Goal: Task Accomplishment & Management: Use online tool/utility

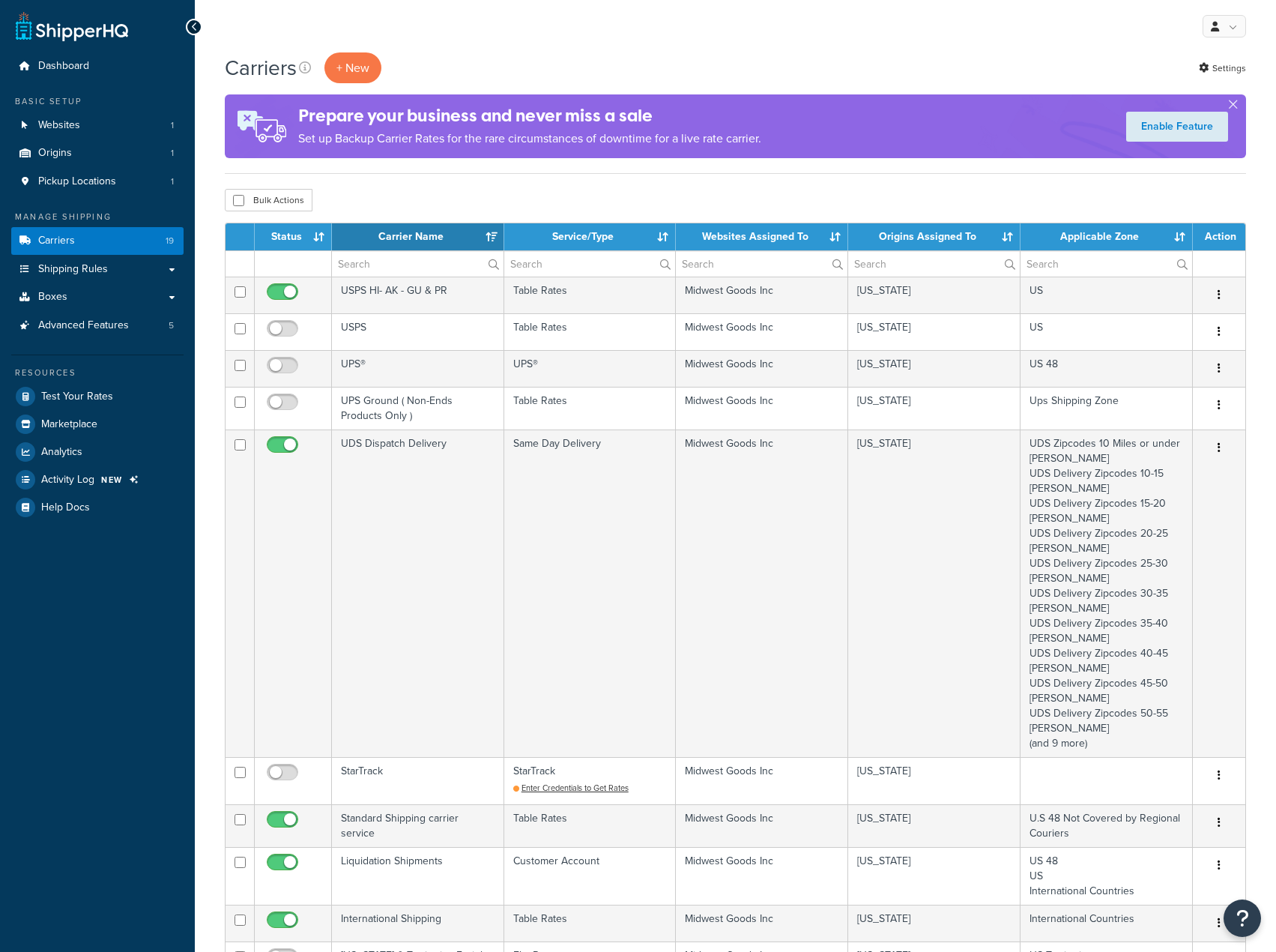
select select "15"
click at [75, 394] on span "Test Your Rates" at bounding box center [78, 396] width 72 height 12
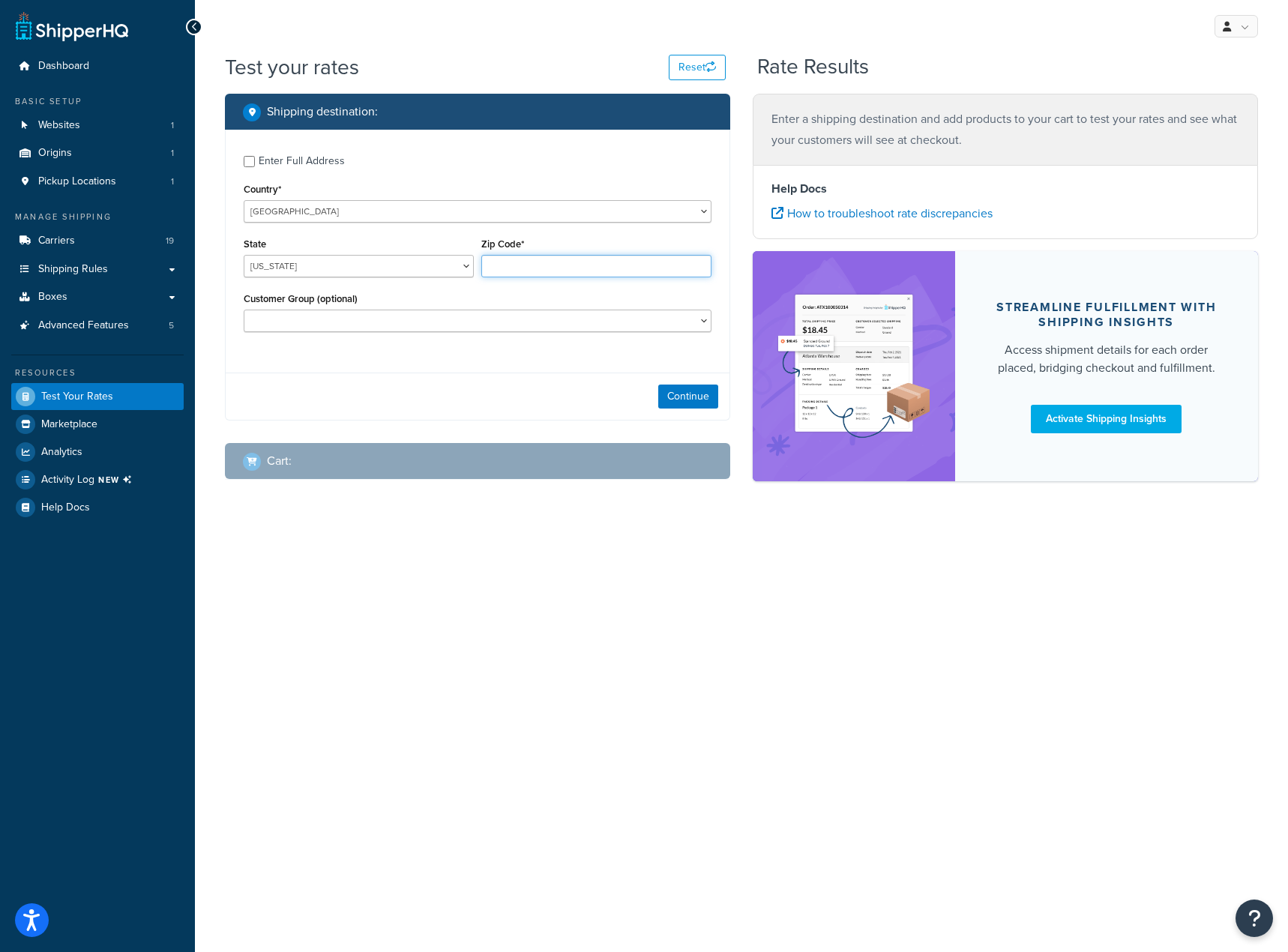
click at [525, 260] on input "Zip Code*" at bounding box center [596, 266] width 230 height 23
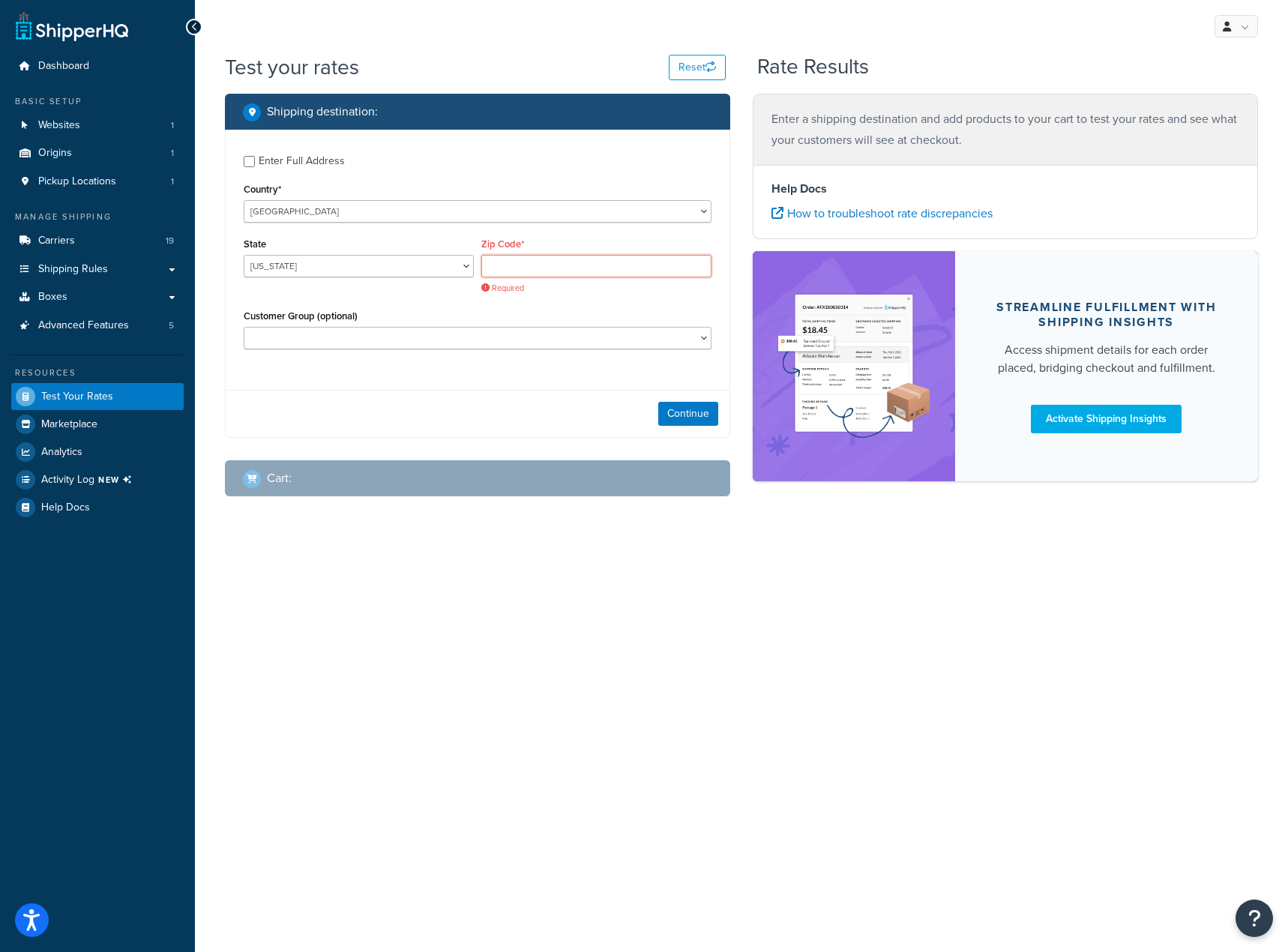
click at [594, 258] on input "Zip Code*" at bounding box center [596, 266] width 230 height 23
paste input "99709"
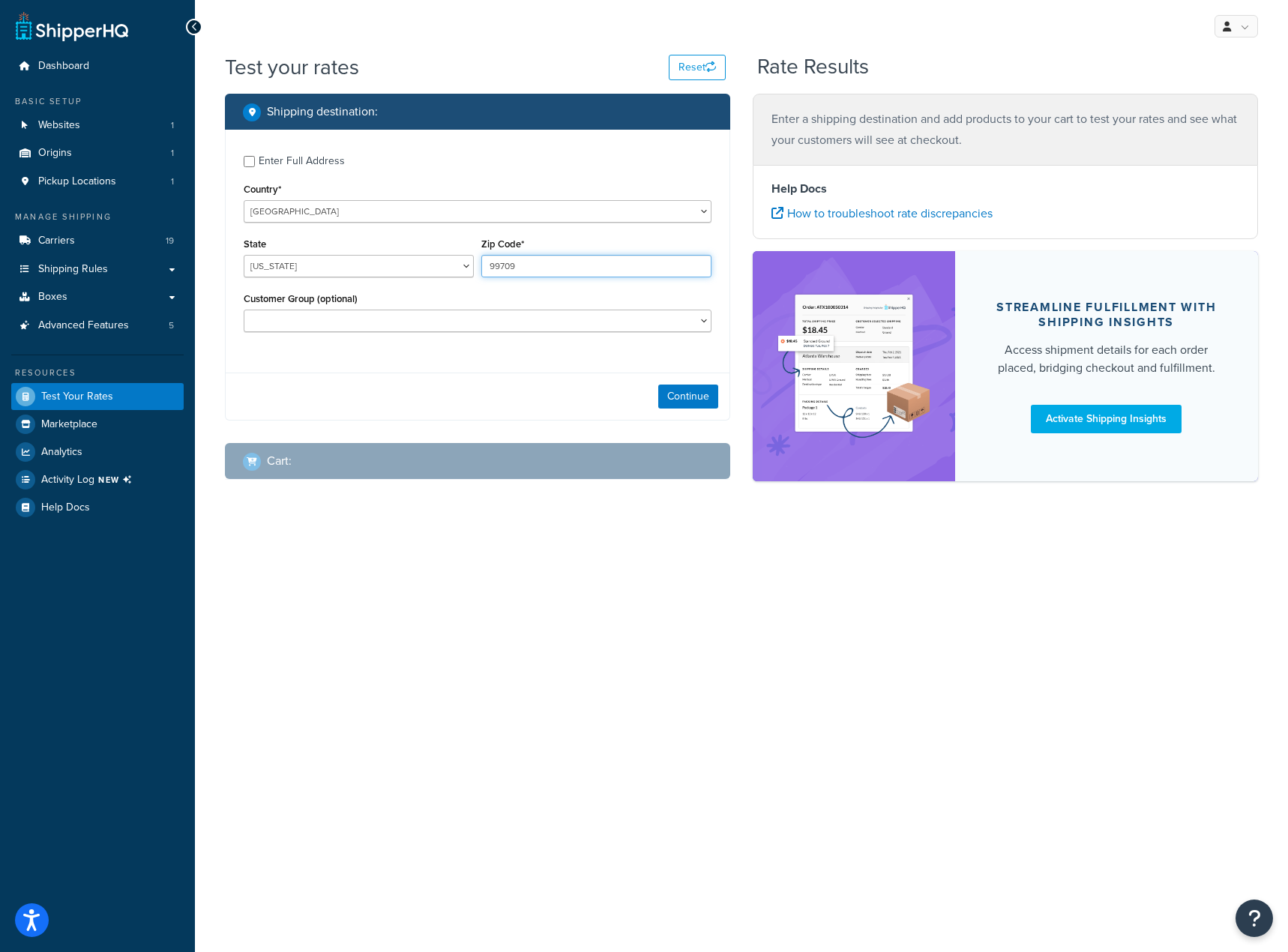
type input "99709"
click at [399, 254] on div "State Alabama Alaska American Samoa Arizona Arkansas Armed Forces Americas Arme…" at bounding box center [358, 256] width 230 height 44
click at [396, 258] on select "Alabama Alaska American Samoa Arizona Arkansas Armed Forces Americas Armed Forc…" at bounding box center [358, 266] width 230 height 23
select select "AK"
click at [244, 255] on select "Alabama Alaska American Samoa Arizona Arkansas Armed Forces Americas Armed Forc…" at bounding box center [358, 266] width 230 height 23
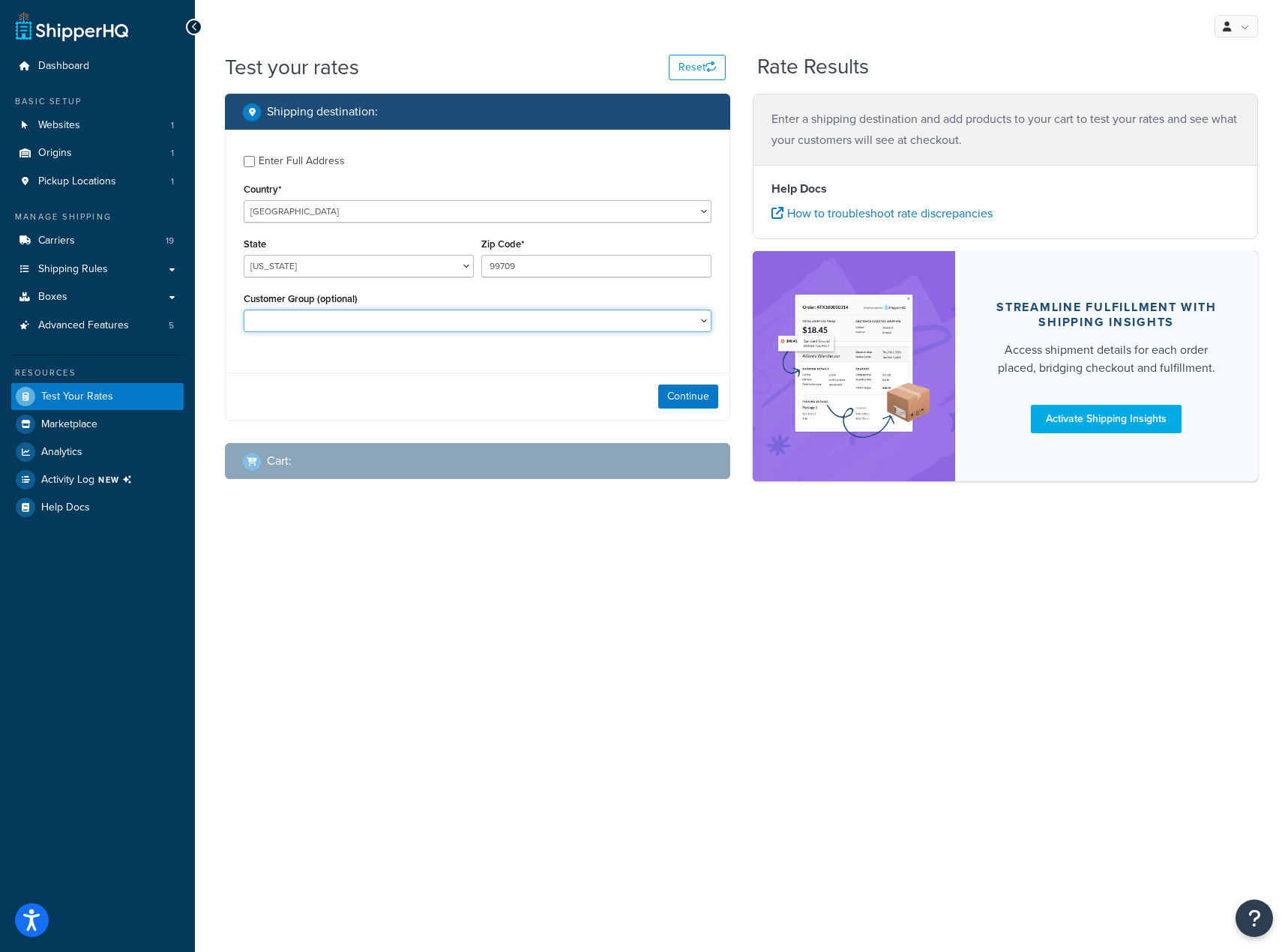
click at [414, 311] on select "Custom Pricing Group Logged In Non-ENDS Not Logged in Retail Tier Pro Pricing G…" at bounding box center [478, 321] width 468 height 23
click at [315, 317] on select "Custom Pricing Group Logged In Non-ENDS Not Logged in Retail Tier Pro Pricing G…" at bounding box center [478, 321] width 468 height 23
select select "Value Tier Pricing Group"
click at [374, 324] on select "Custom Pricing Group Logged In Non-ENDS Not Logged in Retail Tier Pro Pricing G…" at bounding box center [478, 321] width 468 height 23
click at [713, 396] on button "Continue" at bounding box center [687, 396] width 60 height 24
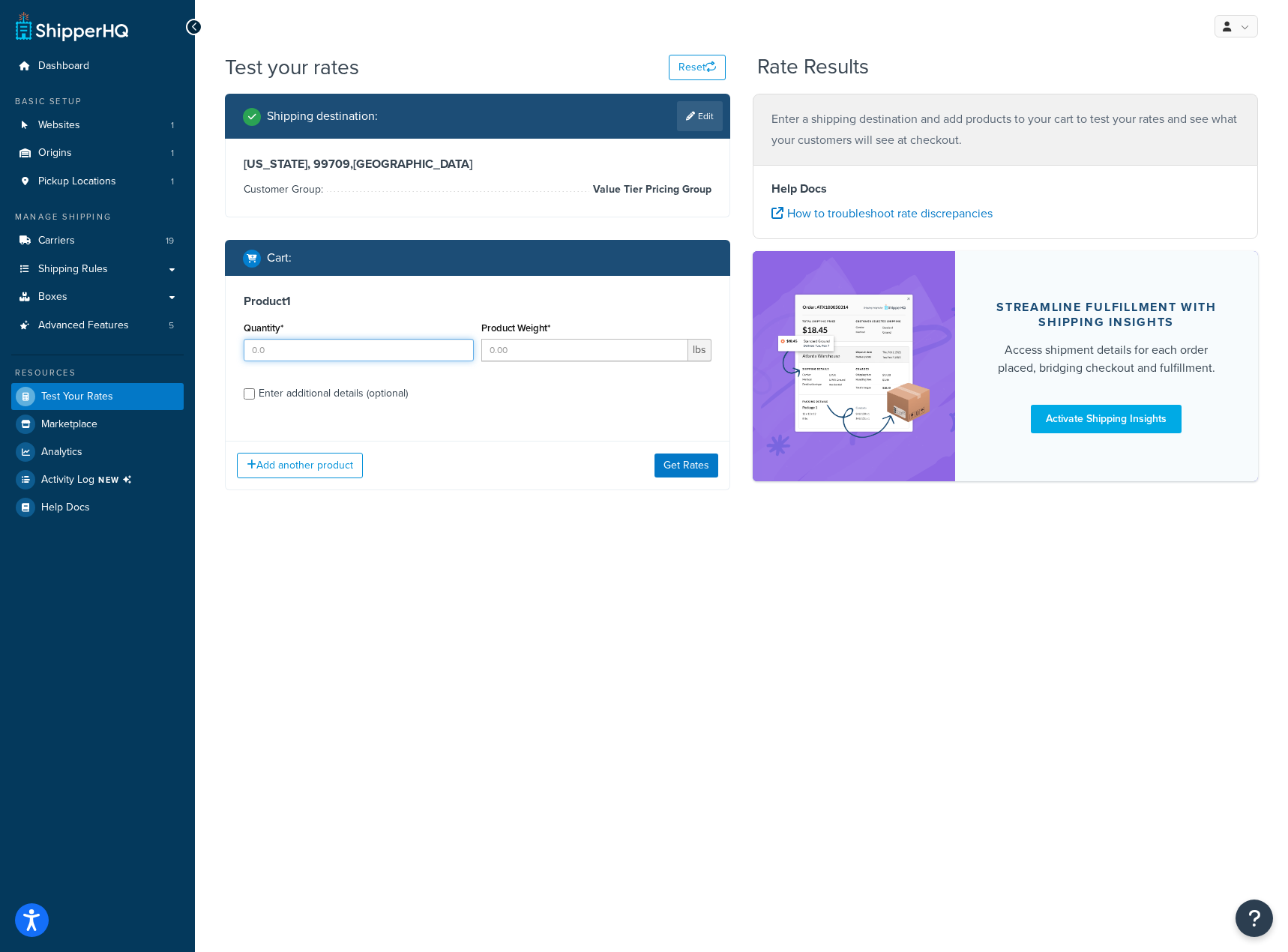
click at [448, 353] on input "Quantity*" at bounding box center [358, 350] width 230 height 23
type input "1"
click at [575, 345] on input "Product Weight*" at bounding box center [585, 350] width 207 height 23
type input "15"
click at [339, 397] on div "Enter additional details (optional)" at bounding box center [333, 393] width 149 height 21
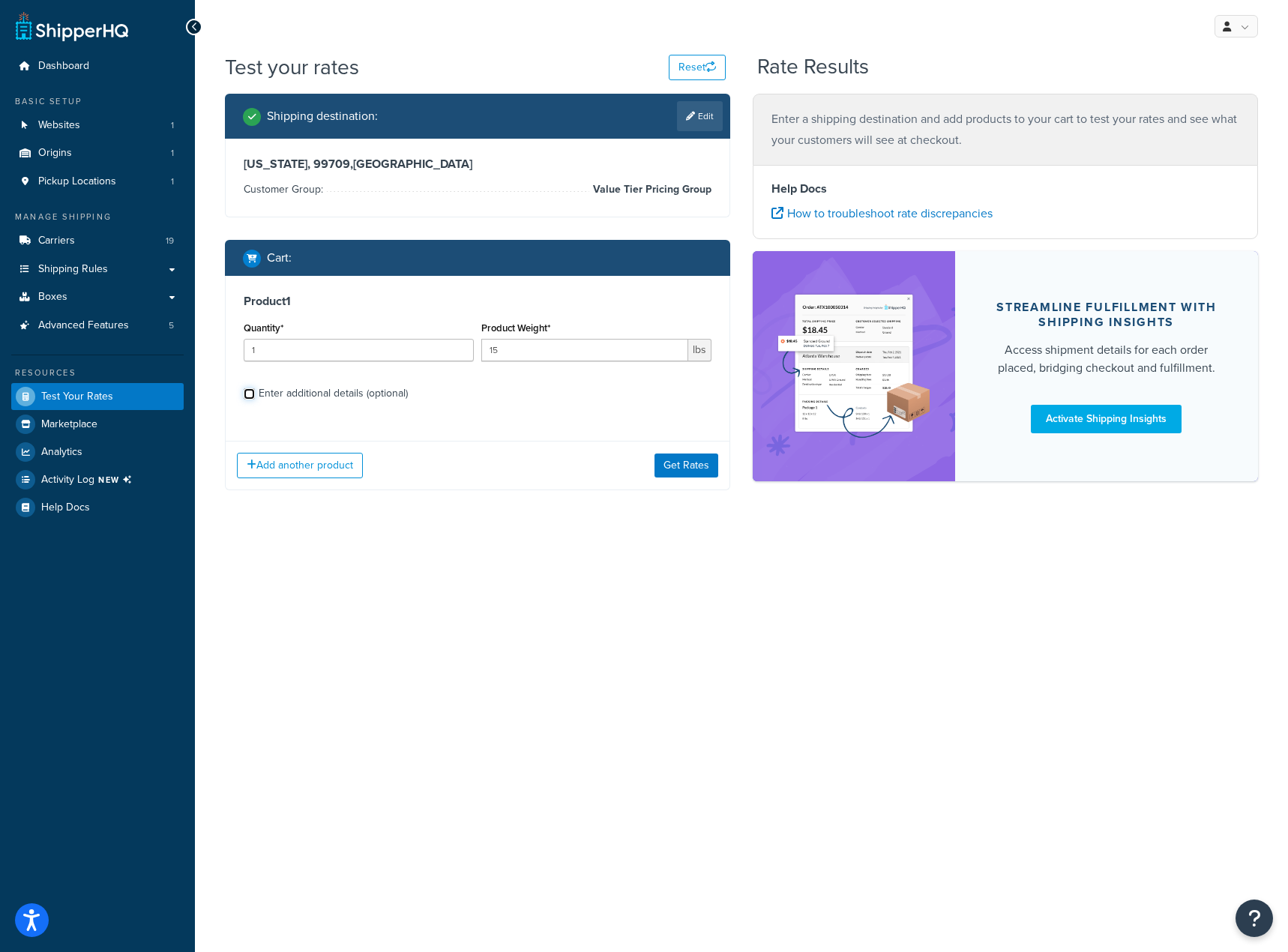
click at [255, 397] on input "Enter additional details (optional)" at bounding box center [249, 394] width 11 height 11
checkbox input "true"
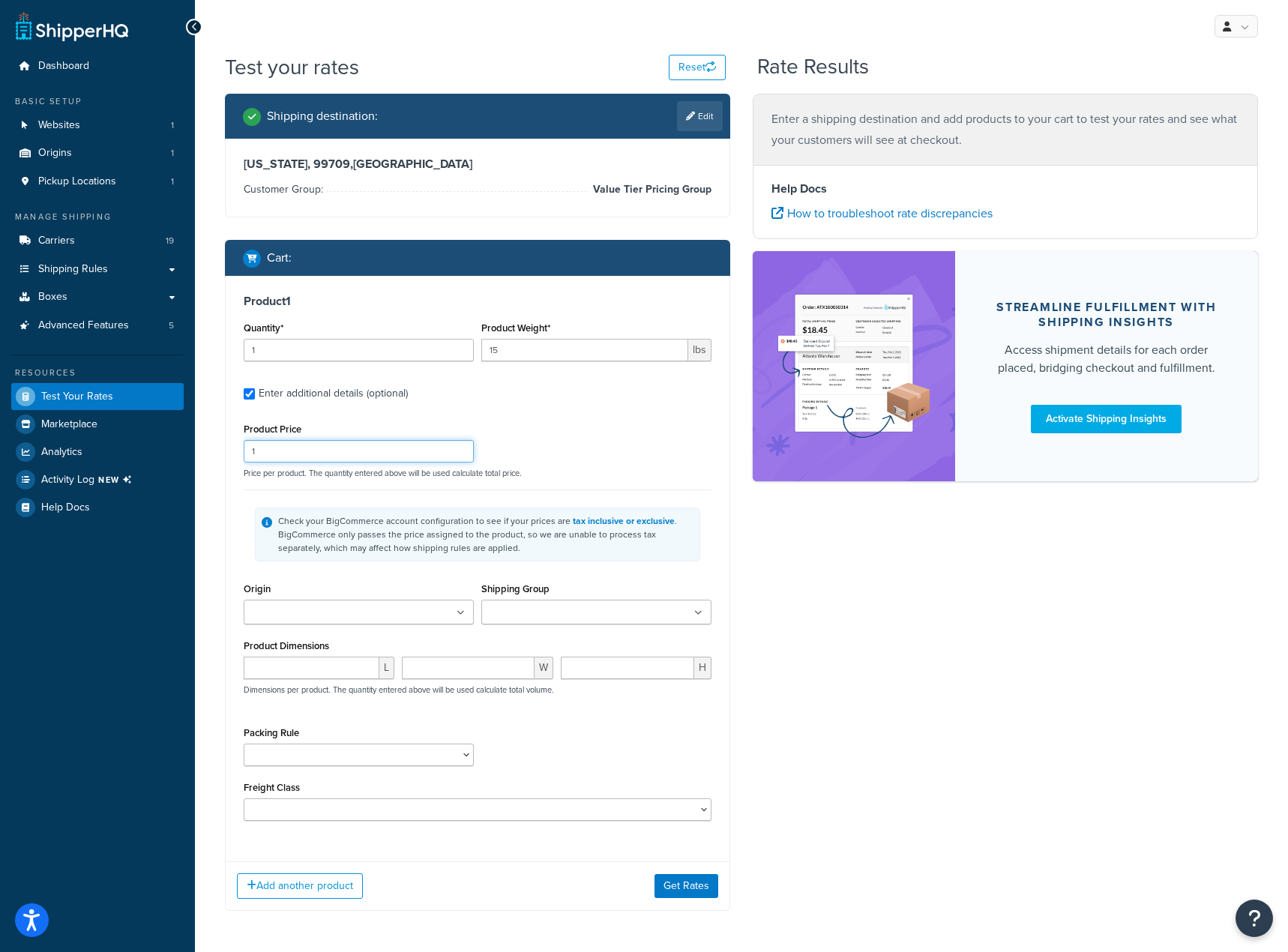
click at [249, 449] on input "1" at bounding box center [358, 451] width 230 height 23
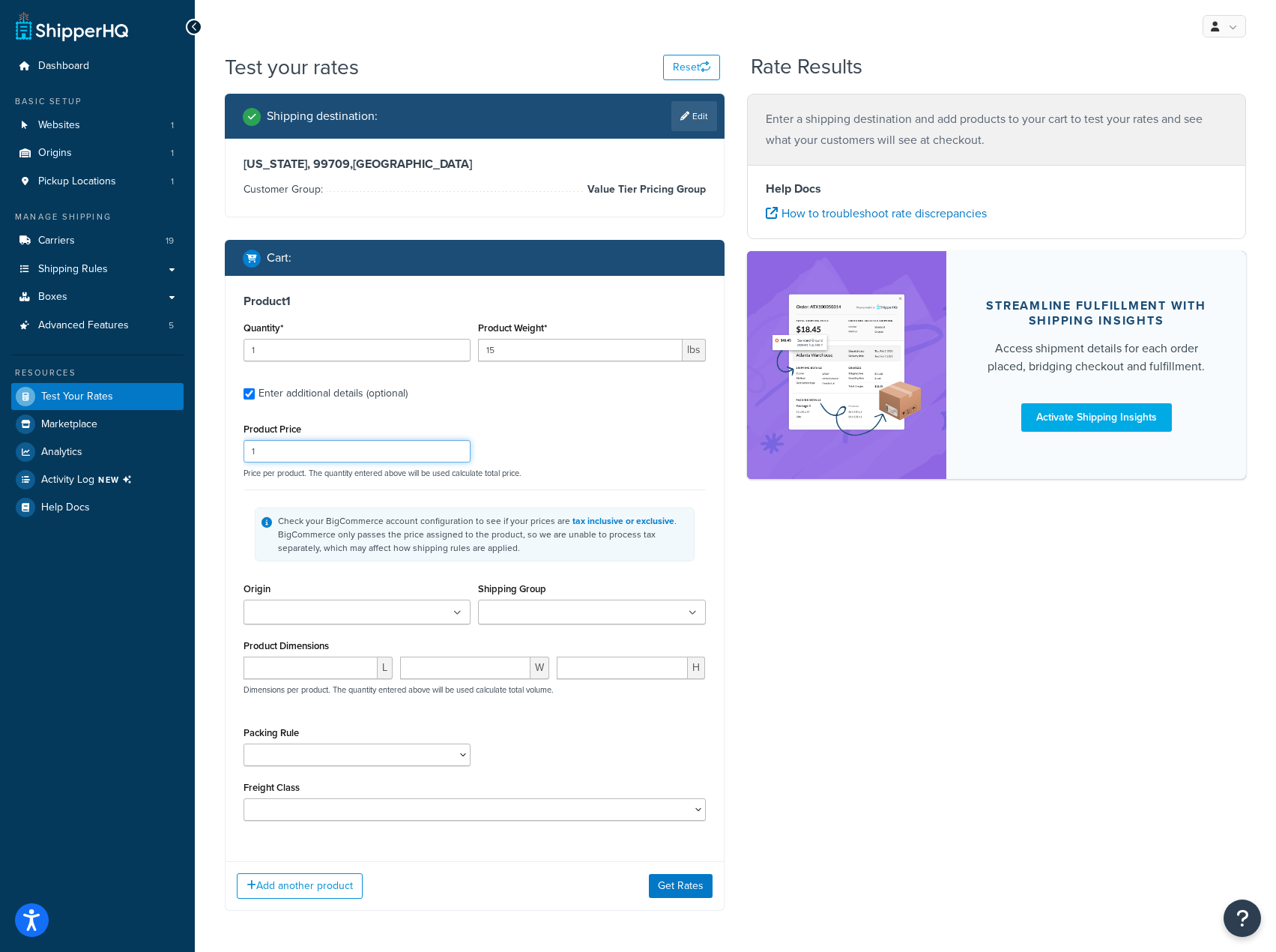
drag, startPoint x: 278, startPoint y: 456, endPoint x: 1269, endPoint y: 270, distance: 1008.3
click at [256, 456] on input "1" at bounding box center [357, 451] width 227 height 23
click at [315, 613] on input "Origin" at bounding box center [315, 612] width 133 height 16
drag, startPoint x: 329, startPoint y: 440, endPoint x: 242, endPoint y: 447, distance: 87.3
click at [242, 447] on div "Product Price 1" at bounding box center [357, 440] width 235 height 44
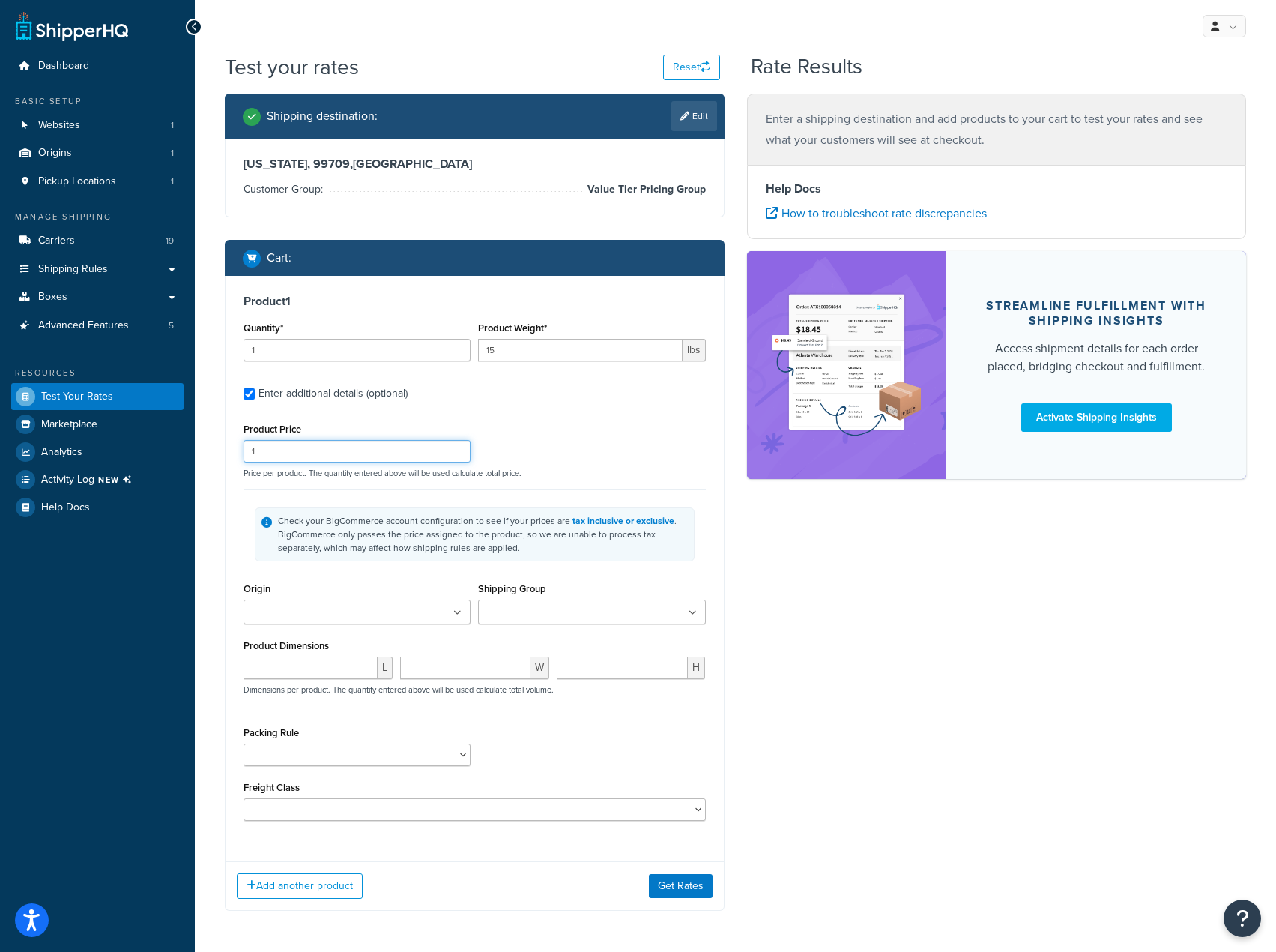
paste input "8530.00"
type input "8530.00"
click at [543, 406] on div "Product 1 Quantity* 1 Product Weight* 15 lbs Enter additional details (optional…" at bounding box center [475, 563] width 498 height 574
click at [669, 882] on button "Get Rates" at bounding box center [680, 885] width 63 height 24
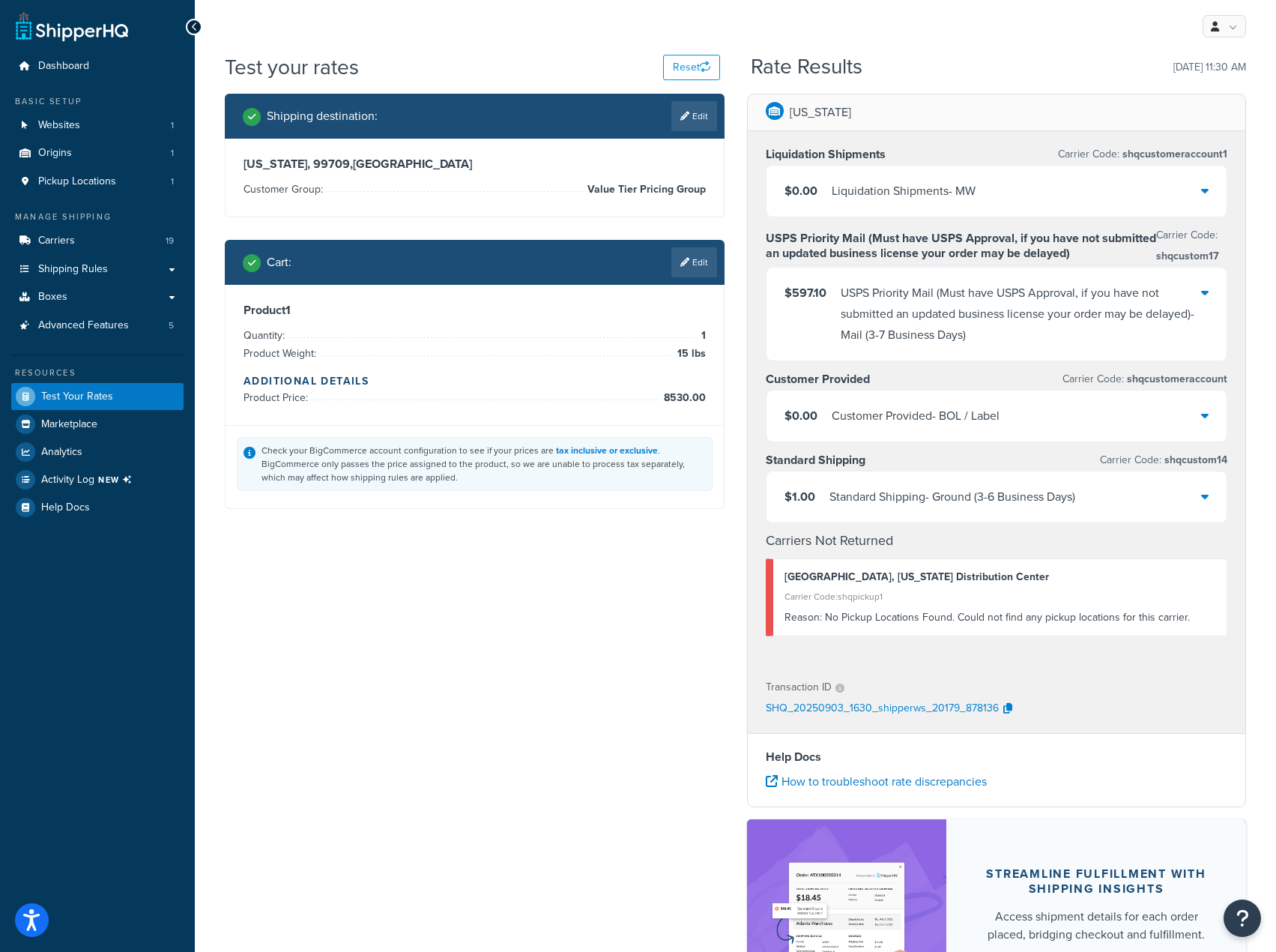
click at [1207, 490] on div at bounding box center [1205, 496] width 8 height 21
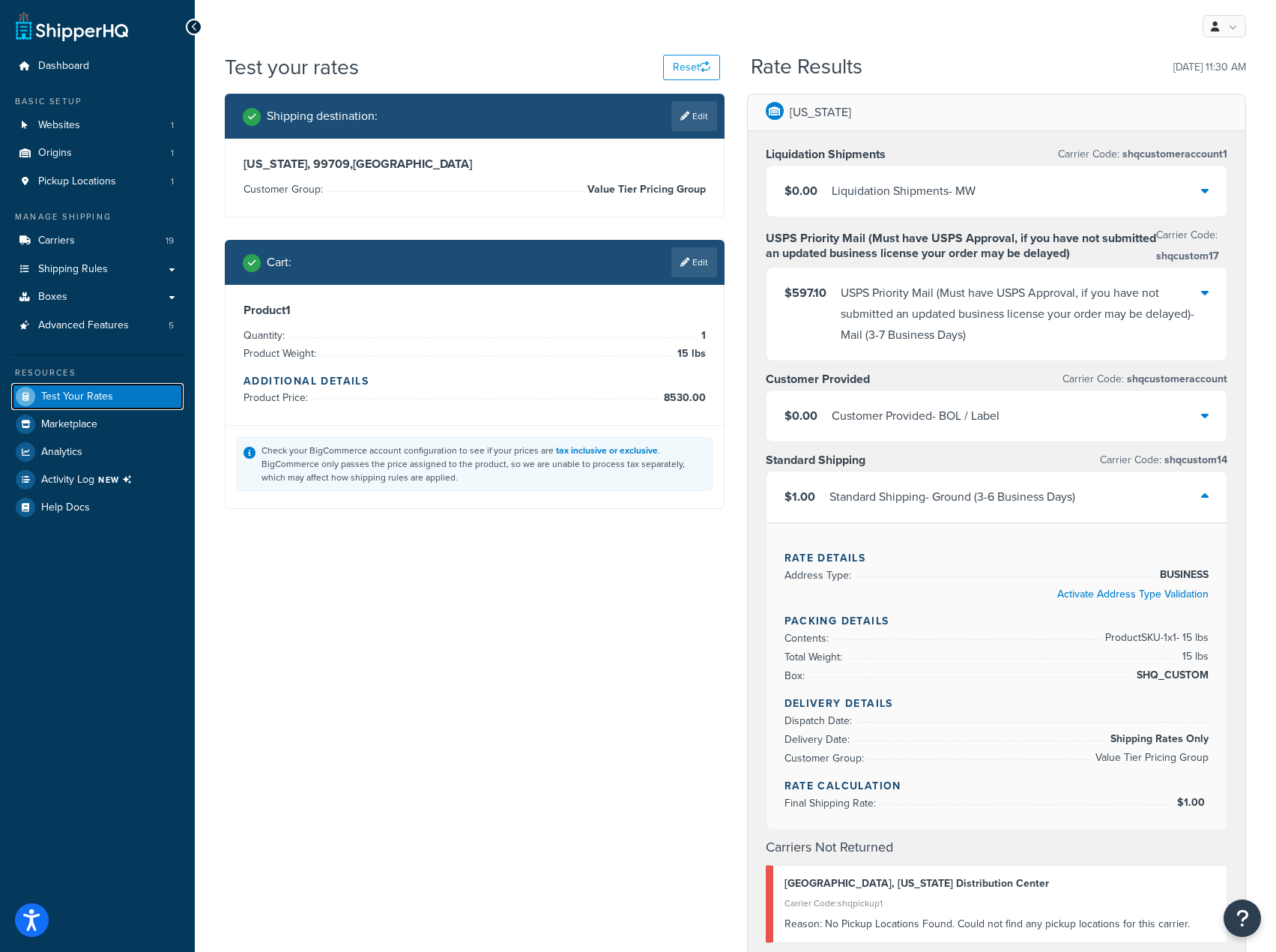
click at [74, 404] on span "Test Your Rates" at bounding box center [78, 396] width 72 height 12
drag, startPoint x: 679, startPoint y: 74, endPoint x: 668, endPoint y: 350, distance: 276.2
click at [679, 74] on button "Reset" at bounding box center [692, 67] width 57 height 26
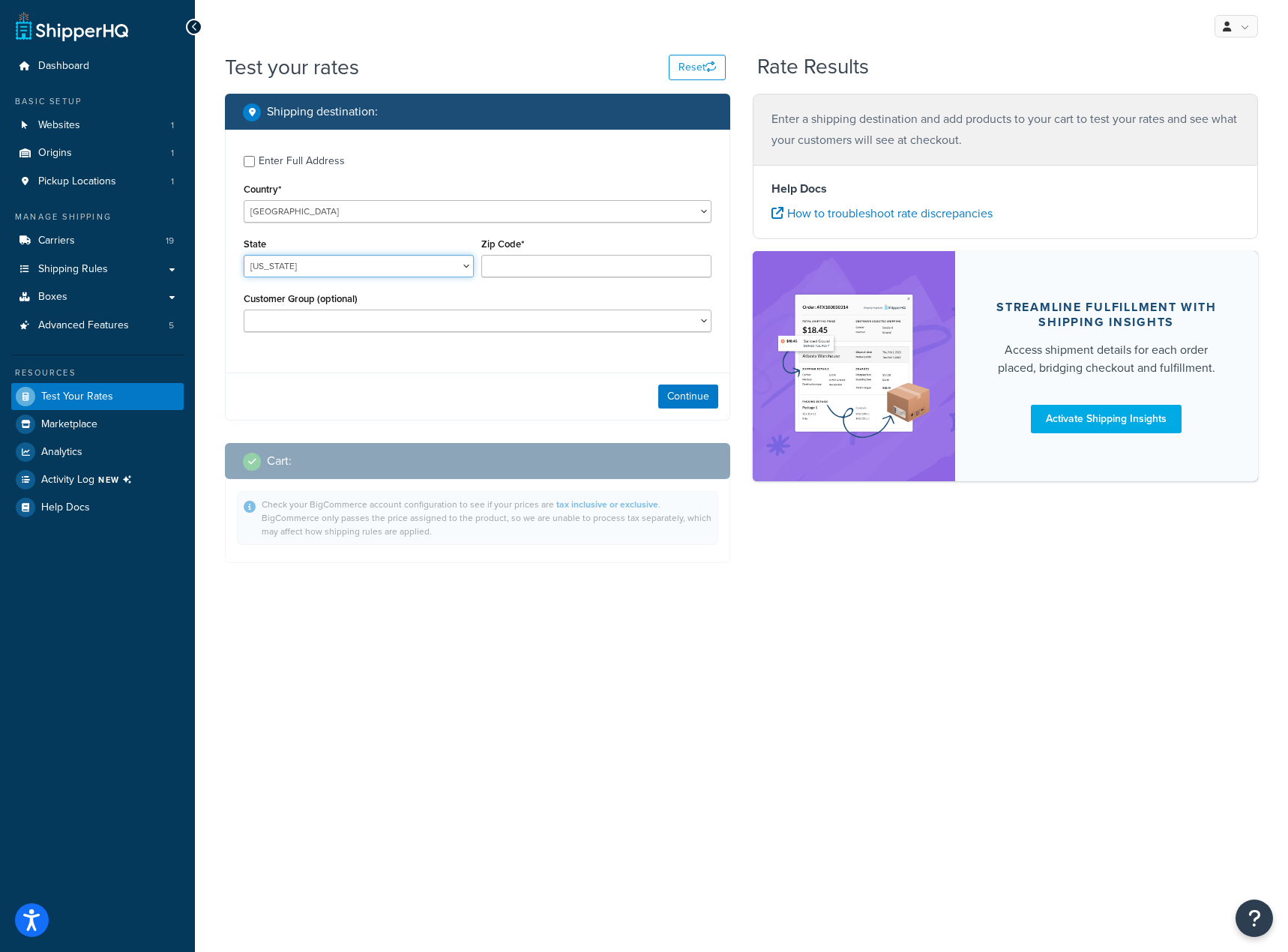
click at [415, 268] on select "Alabama Alaska American Samoa Arizona Arkansas Armed Forces Americas Armed Forc…" at bounding box center [358, 266] width 230 height 23
select select "AK"
click at [244, 255] on select "Alabama Alaska American Samoa Arizona Arkansas Armed Forces Americas Armed Forc…" at bounding box center [358, 266] width 230 height 23
click at [571, 258] on input "Zip Code*" at bounding box center [596, 266] width 230 height 23
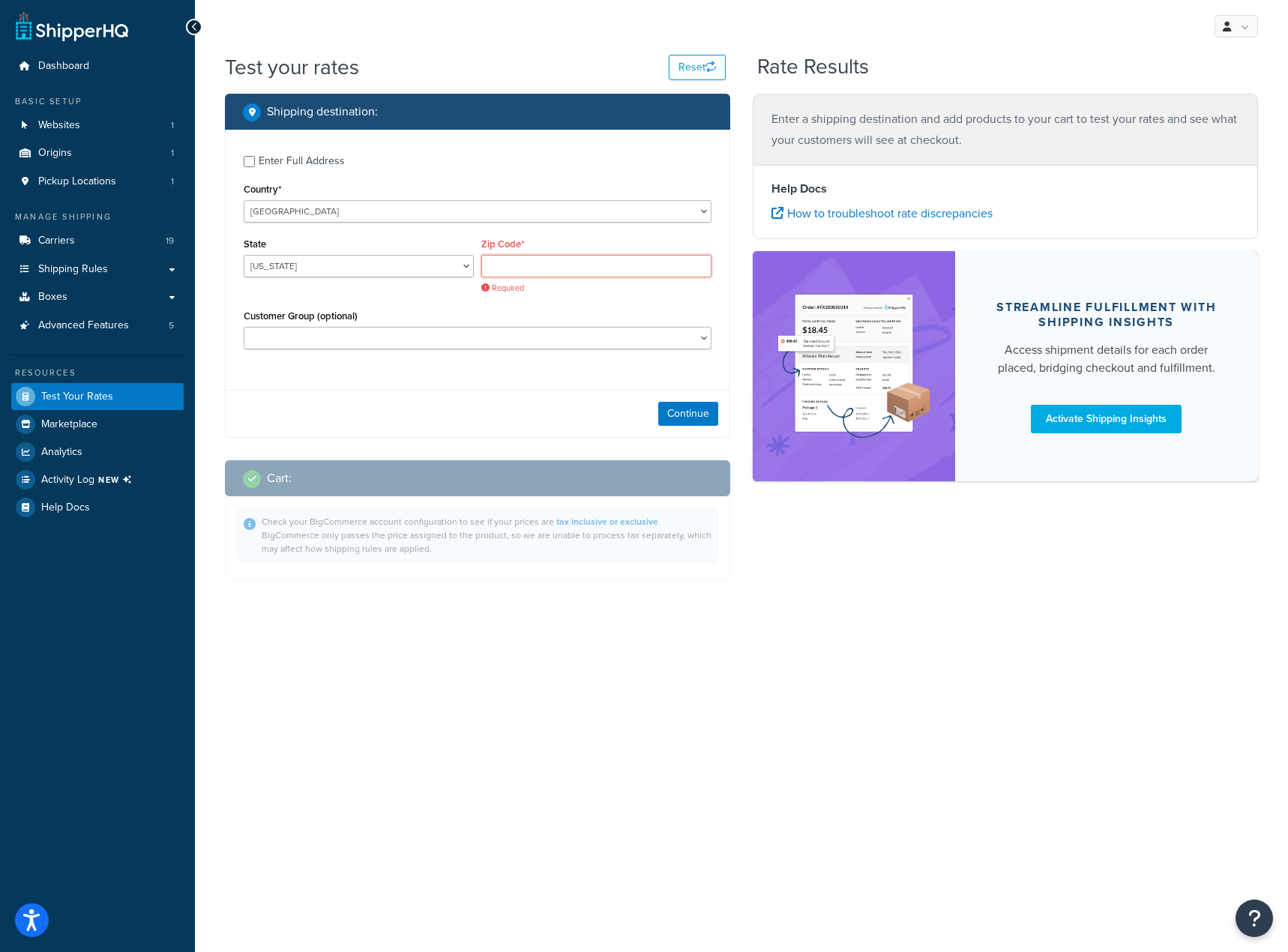
drag, startPoint x: 562, startPoint y: 278, endPoint x: 562, endPoint y: 268, distance: 10.0
click at [562, 268] on input "Zip Code*" at bounding box center [596, 266] width 230 height 23
paste input "99709"
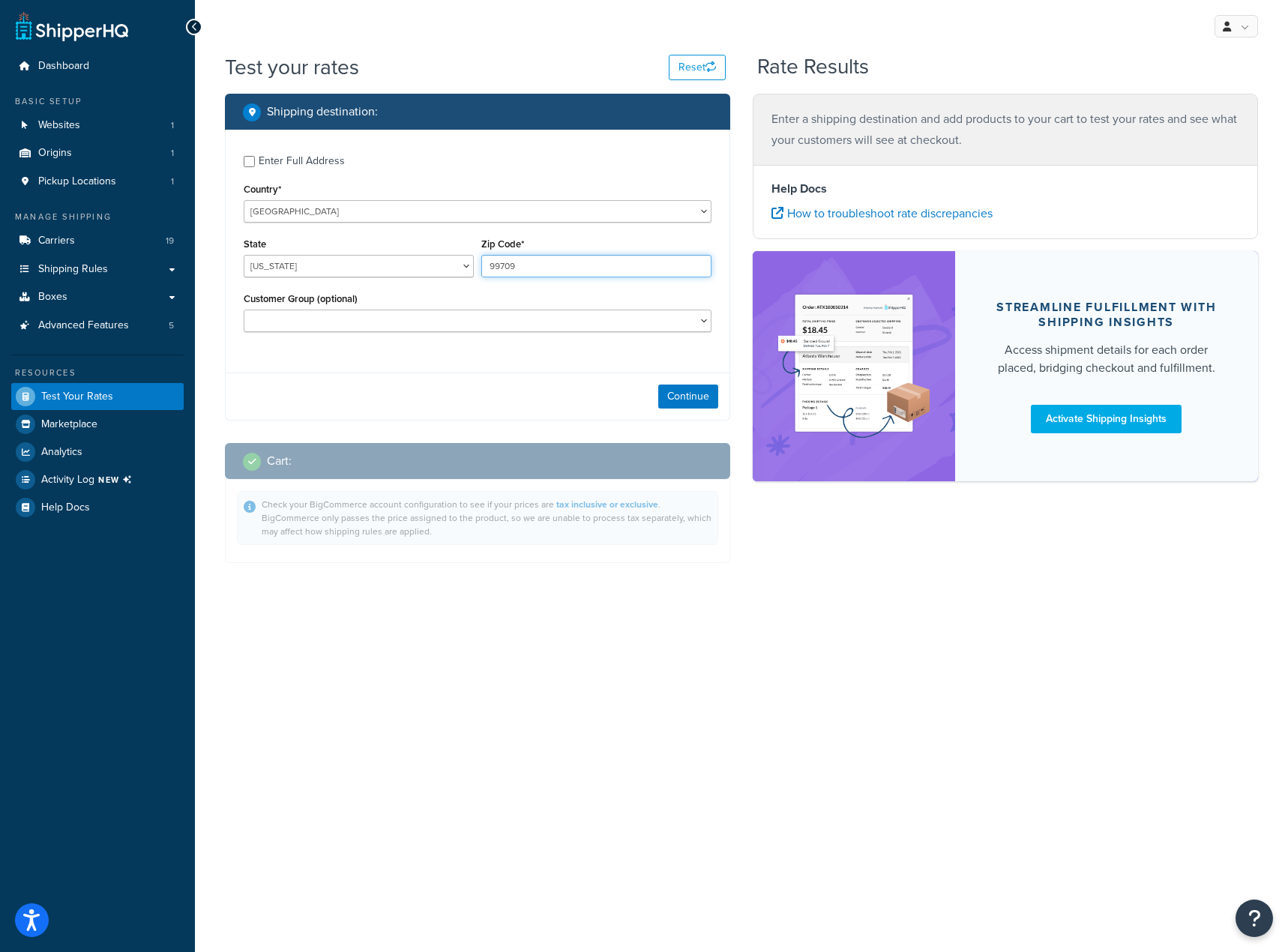
type input "99709"
click at [605, 322] on select "Custom Pricing Group Logged In Non-ENDS Not Logged in Retail Tier Pro Pricing G…" at bounding box center [478, 321] width 468 height 23
select select "Value Tier Pricing Group"
click at [575, 294] on div "Customer Group (optional) Custom Pricing Group Logged In Non-ENDS Not Logged in…" at bounding box center [478, 311] width 468 height 44
click at [662, 386] on button "Continue" at bounding box center [687, 396] width 60 height 24
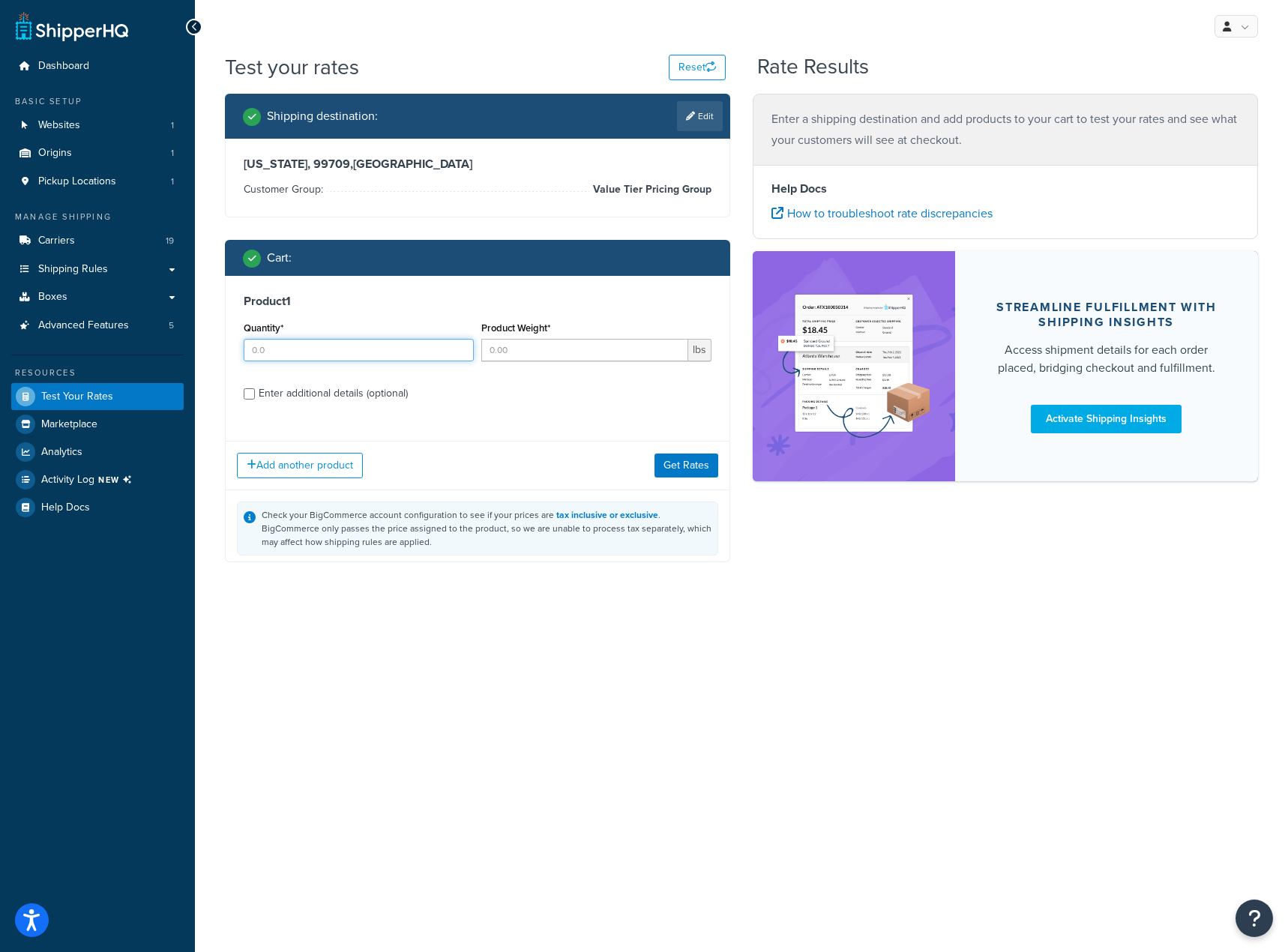
click at [375, 359] on input "Quantity*" at bounding box center [358, 350] width 230 height 23
type input "1"
click at [567, 361] on input "Product Weight*" at bounding box center [585, 350] width 207 height 23
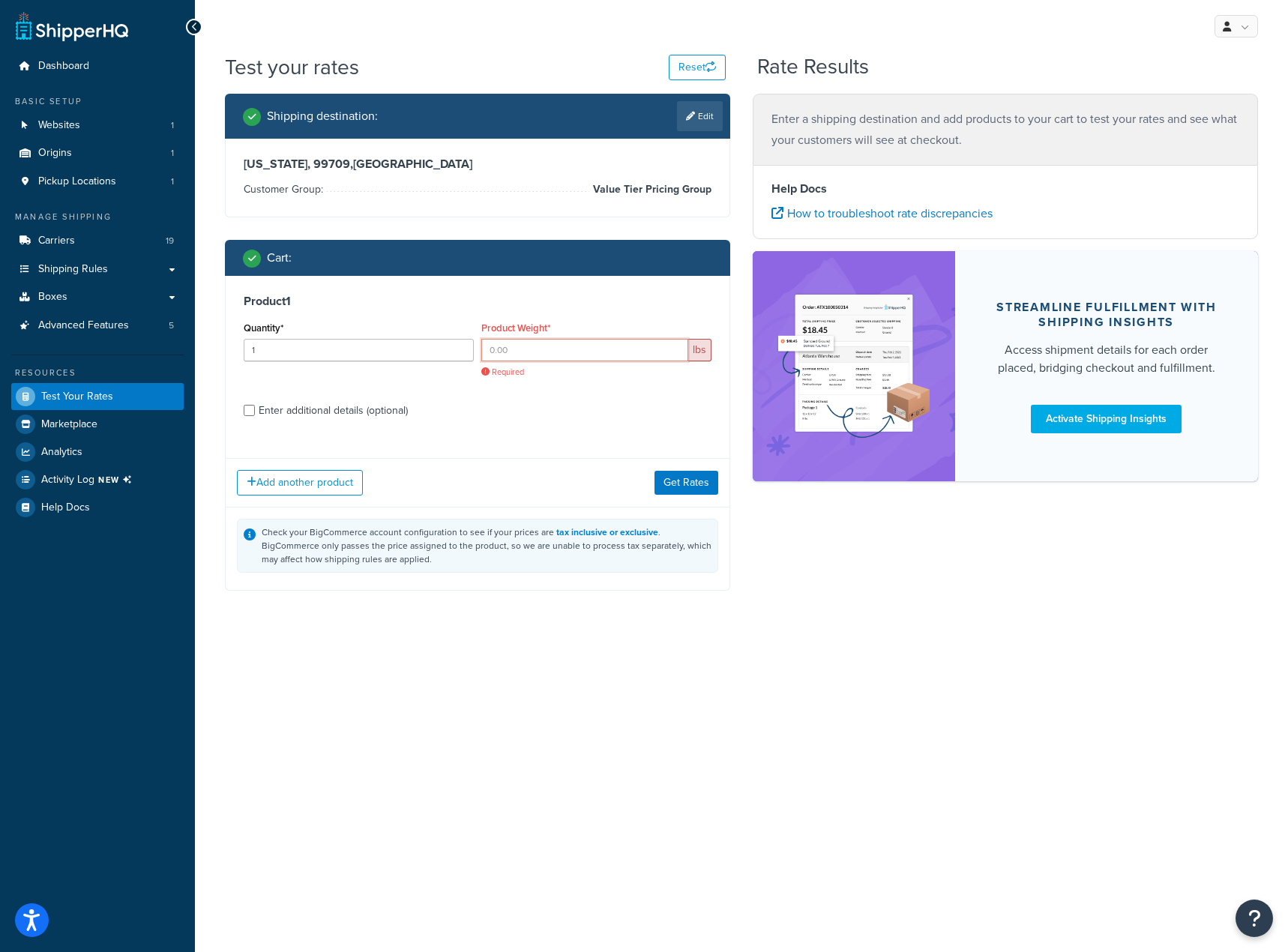
click at [540, 347] on input "Product Weight*" at bounding box center [585, 350] width 207 height 23
paste input "8531.00"
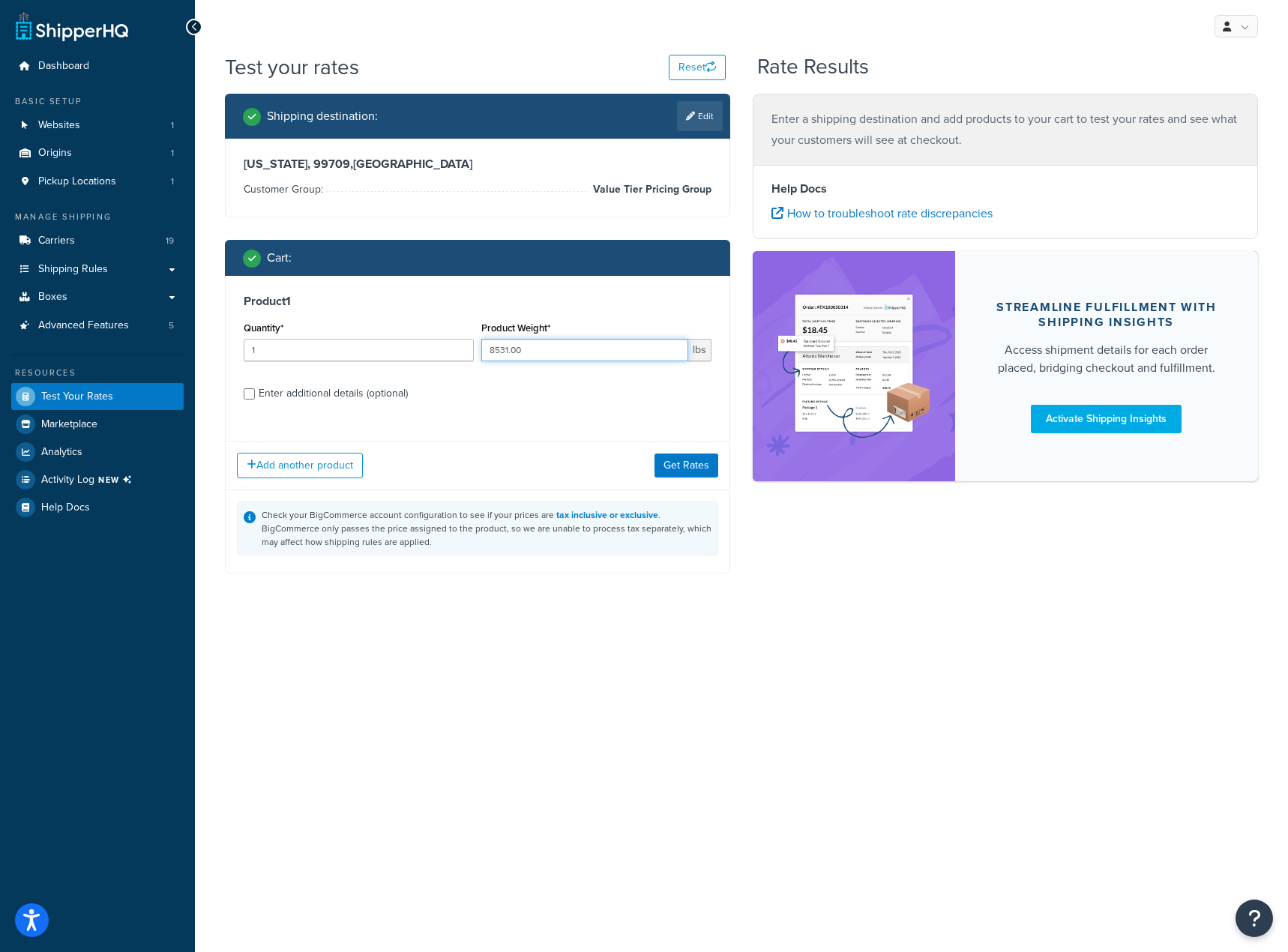
type input "8531.00"
click at [483, 422] on div "Product 1 Quantity* 1 Product Weight* 8531.00 lbs Enter additional details (opt…" at bounding box center [478, 352] width 504 height 153
click at [402, 396] on div "Enter additional details (optional)" at bounding box center [333, 393] width 149 height 21
click at [255, 396] on input "Enter additional details (optional)" at bounding box center [249, 394] width 11 height 11
checkbox input "true"
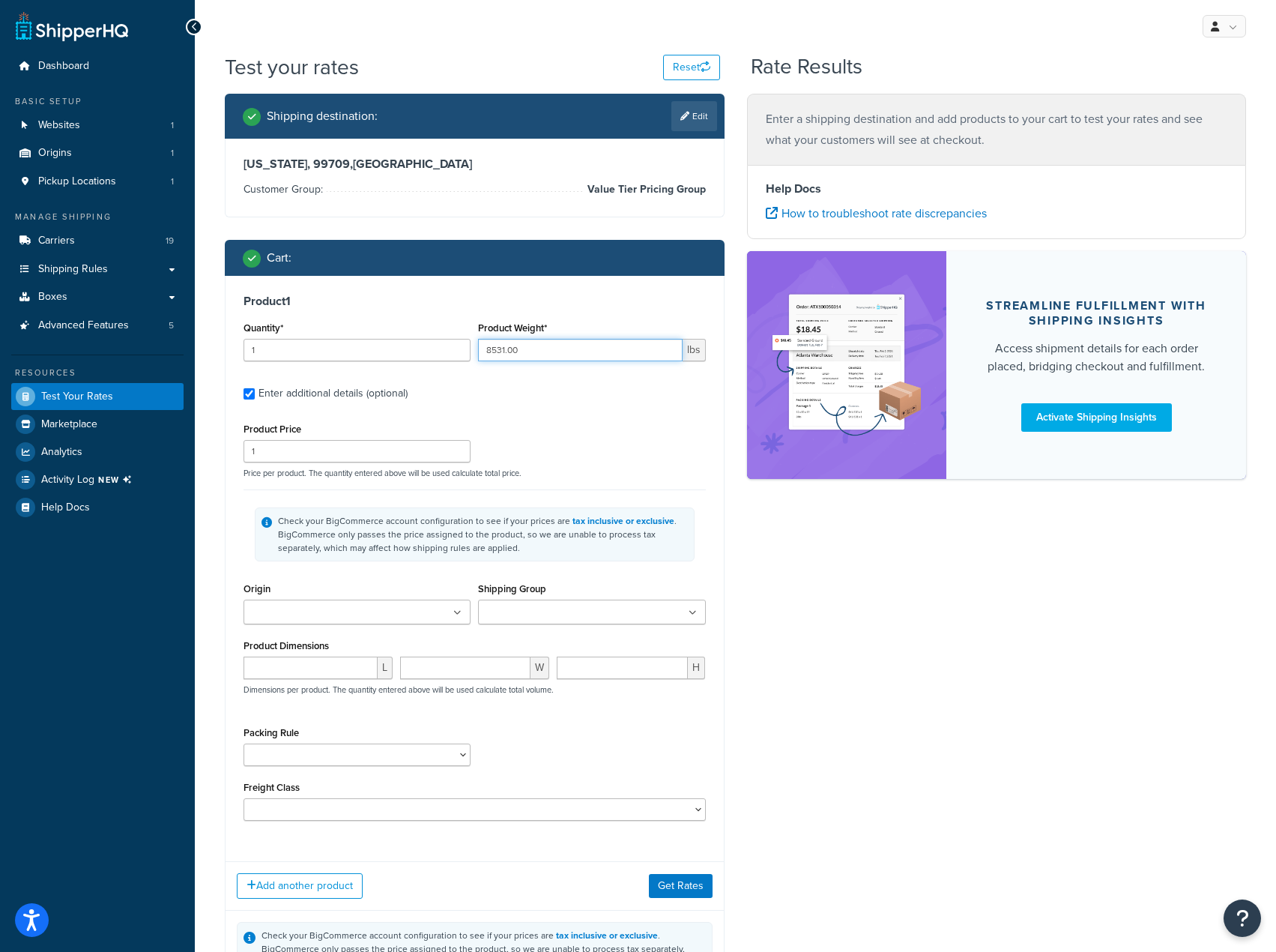
drag, startPoint x: 530, startPoint y: 348, endPoint x: 460, endPoint y: 355, distance: 70.3
click at [460, 355] on div "Quantity* 1 Product Weight* 8531.00 lbs" at bounding box center [475, 345] width 470 height 55
type input "50"
click at [416, 459] on input "1" at bounding box center [357, 451] width 227 height 23
drag, startPoint x: 347, startPoint y: 443, endPoint x: 181, endPoint y: 440, distance: 166.0
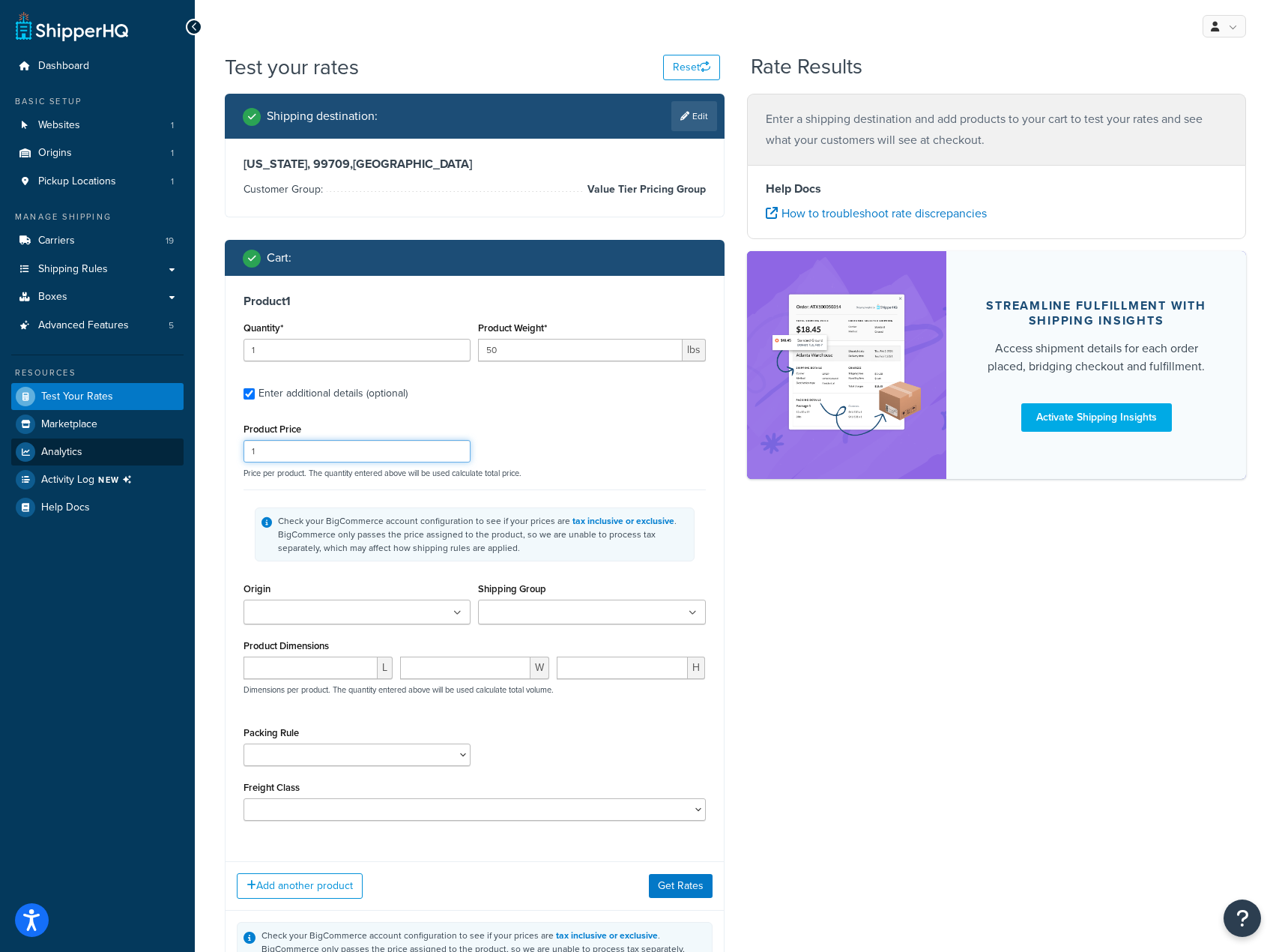
click at [181, 440] on div "Dashboard Basic Setup Websites 1 Origins 1 Pickup Locations 1 Manage Shipping C…" at bounding box center [638, 546] width 1276 height 1091
paste input "8531.00"
type input "8531.00"
click at [665, 881] on button "Get Rates" at bounding box center [680, 885] width 63 height 24
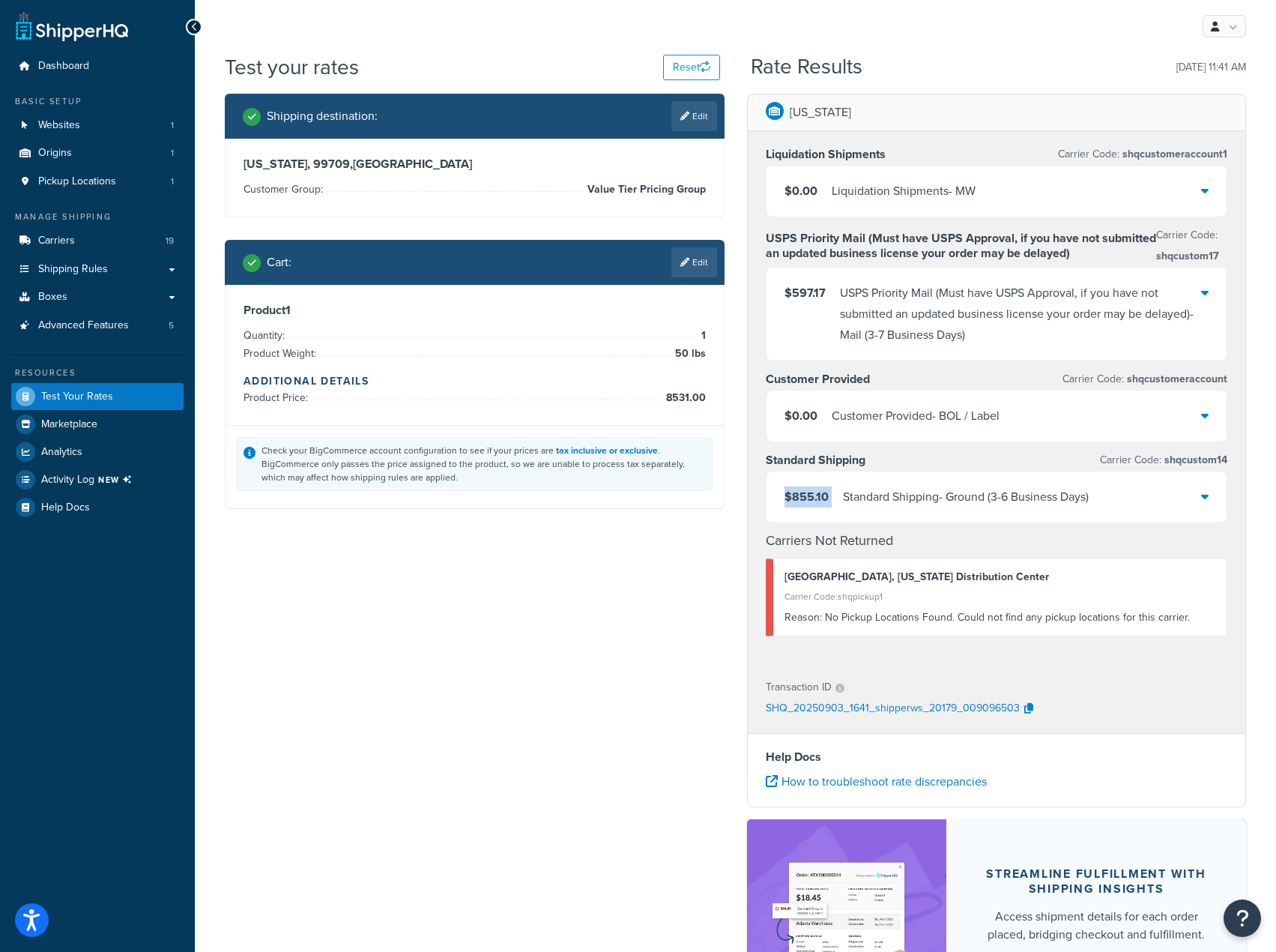
drag, startPoint x: 836, startPoint y: 502, endPoint x: 783, endPoint y: 496, distance: 53.3
click at [783, 496] on div "$855.10 Standard Shipping - Ground (3-6 Business Days)" at bounding box center [997, 497] width 460 height 51
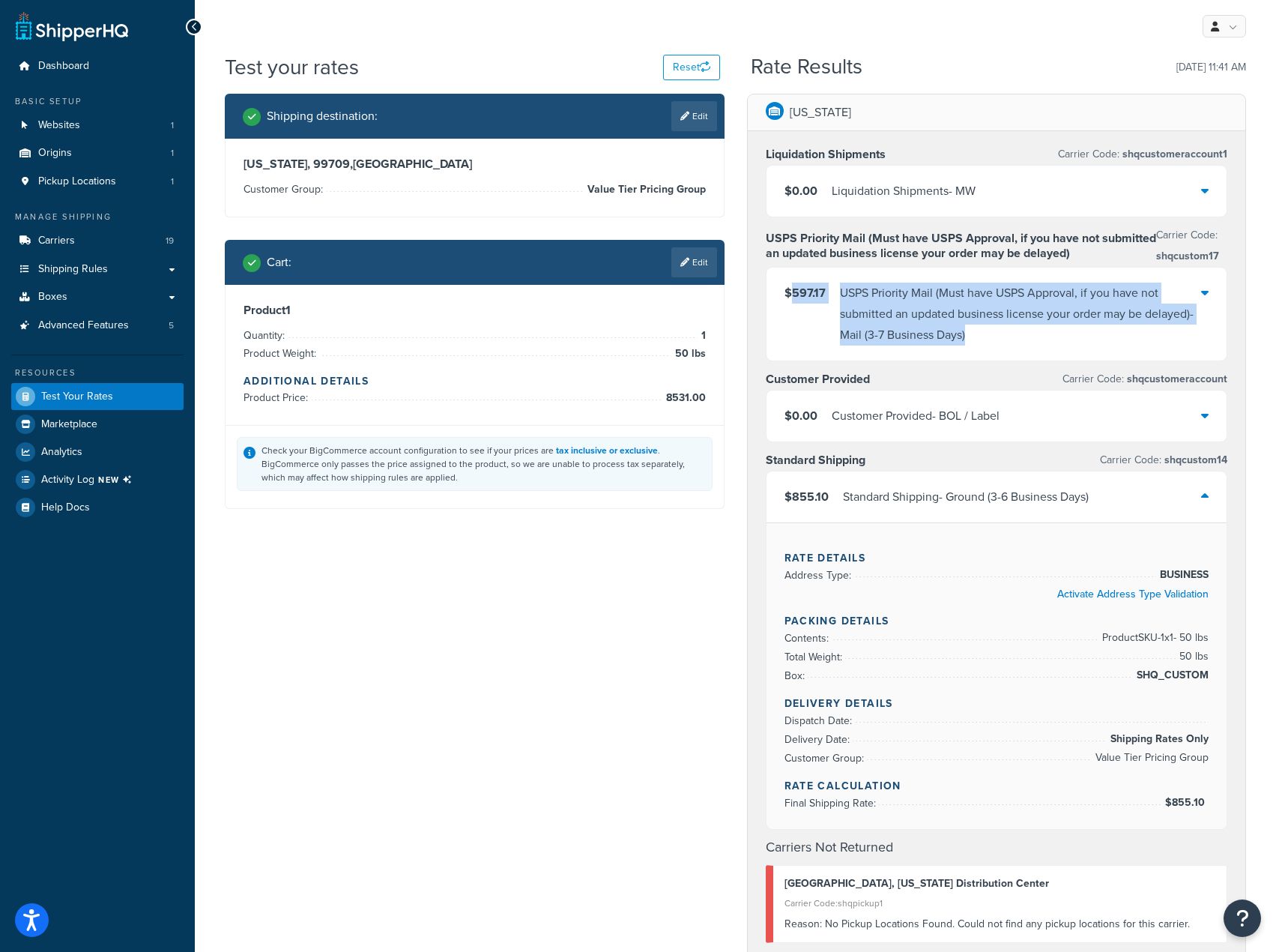
drag, startPoint x: 974, startPoint y: 335, endPoint x: 785, endPoint y: 297, distance: 192.8
click at [788, 295] on div "$597.17 USPS Priority Mail (Must have USPS Approval, if you have not submitted …" at bounding box center [993, 314] width 418 height 63
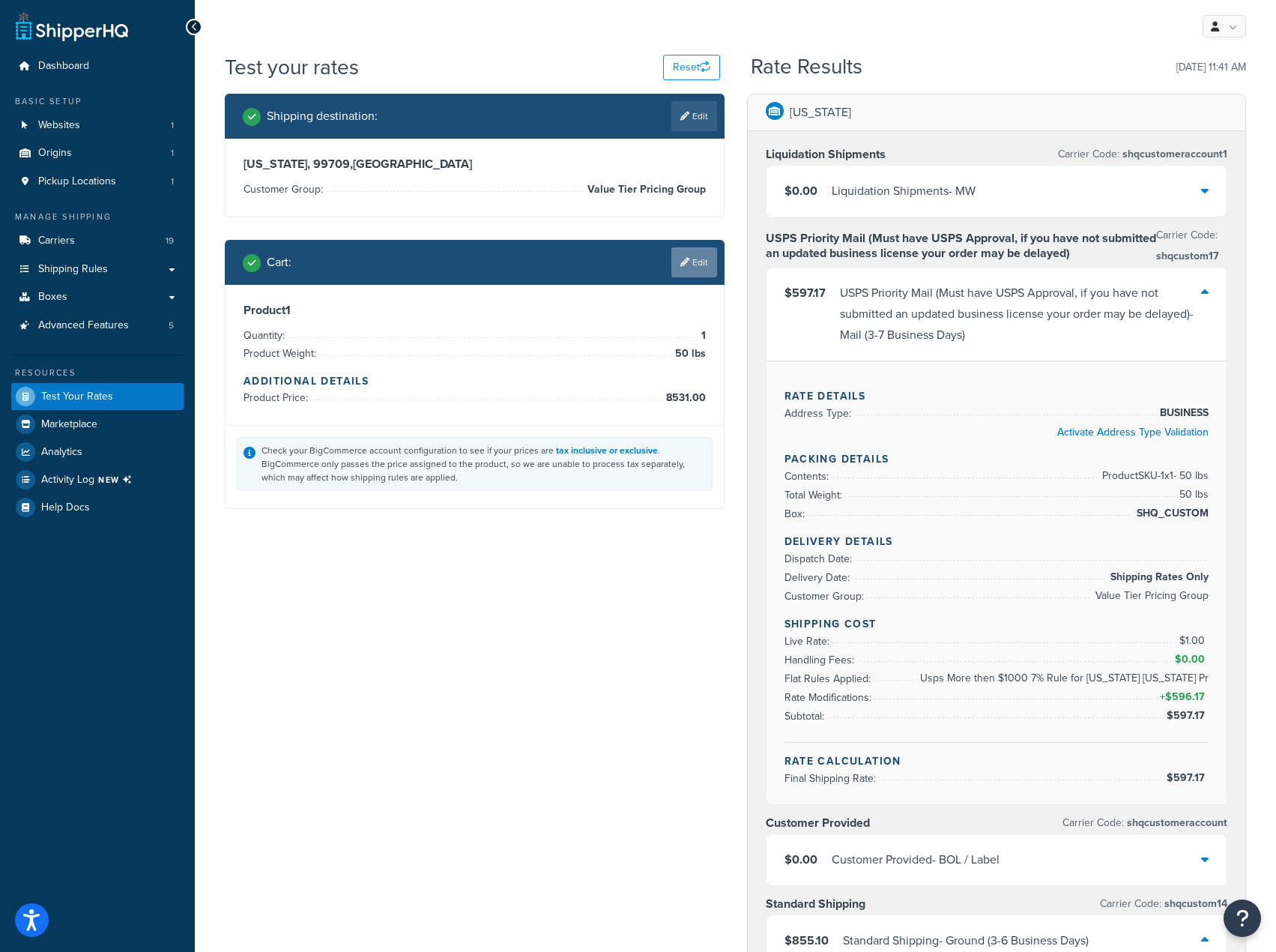
click at [691, 262] on link "Edit" at bounding box center [694, 262] width 45 height 30
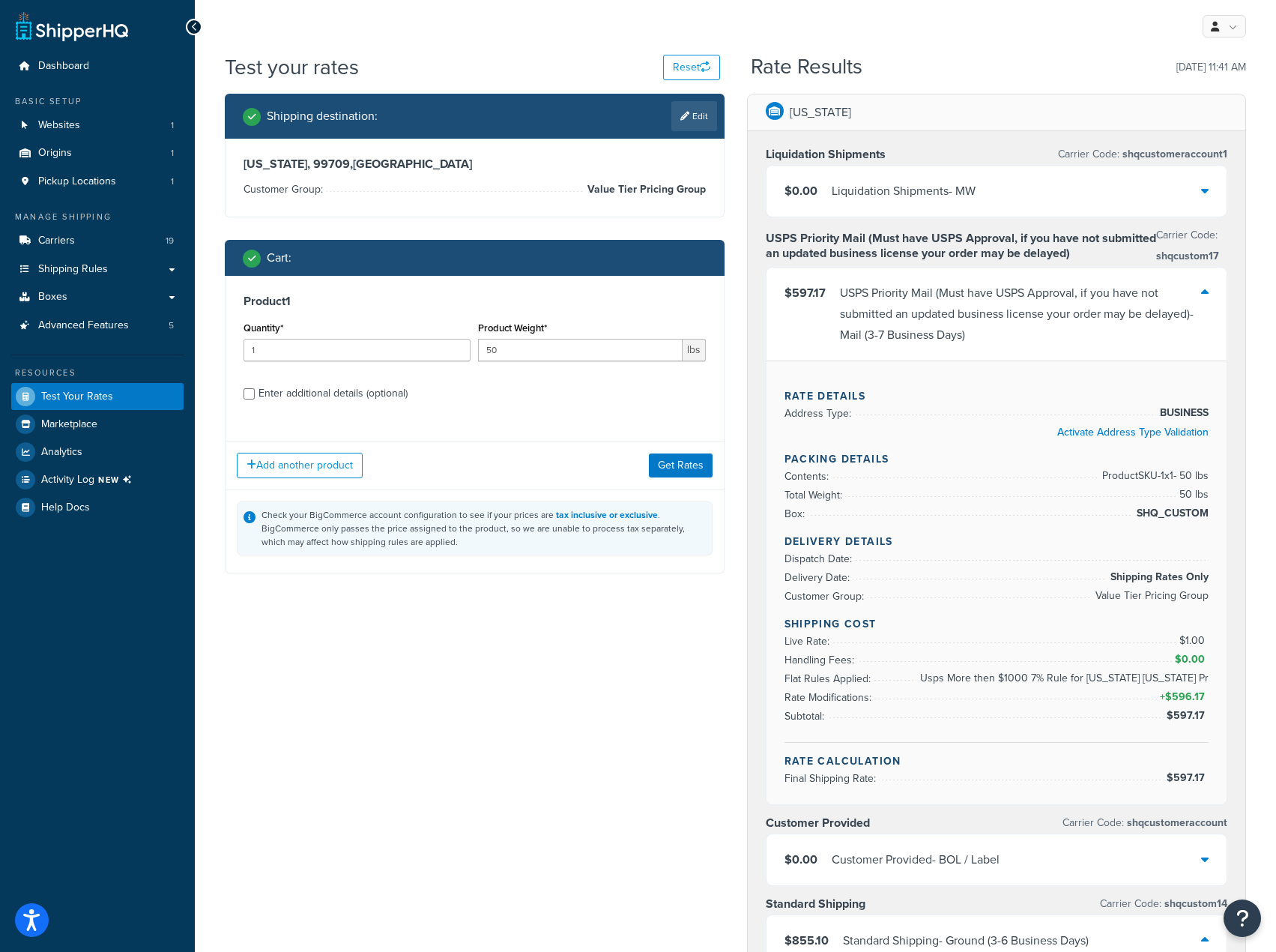
click at [311, 392] on div "Enter additional details (optional)" at bounding box center [332, 393] width 149 height 21
click at [255, 392] on input "Enter additional details (optional)" at bounding box center [249, 394] width 11 height 11
checkbox input "true"
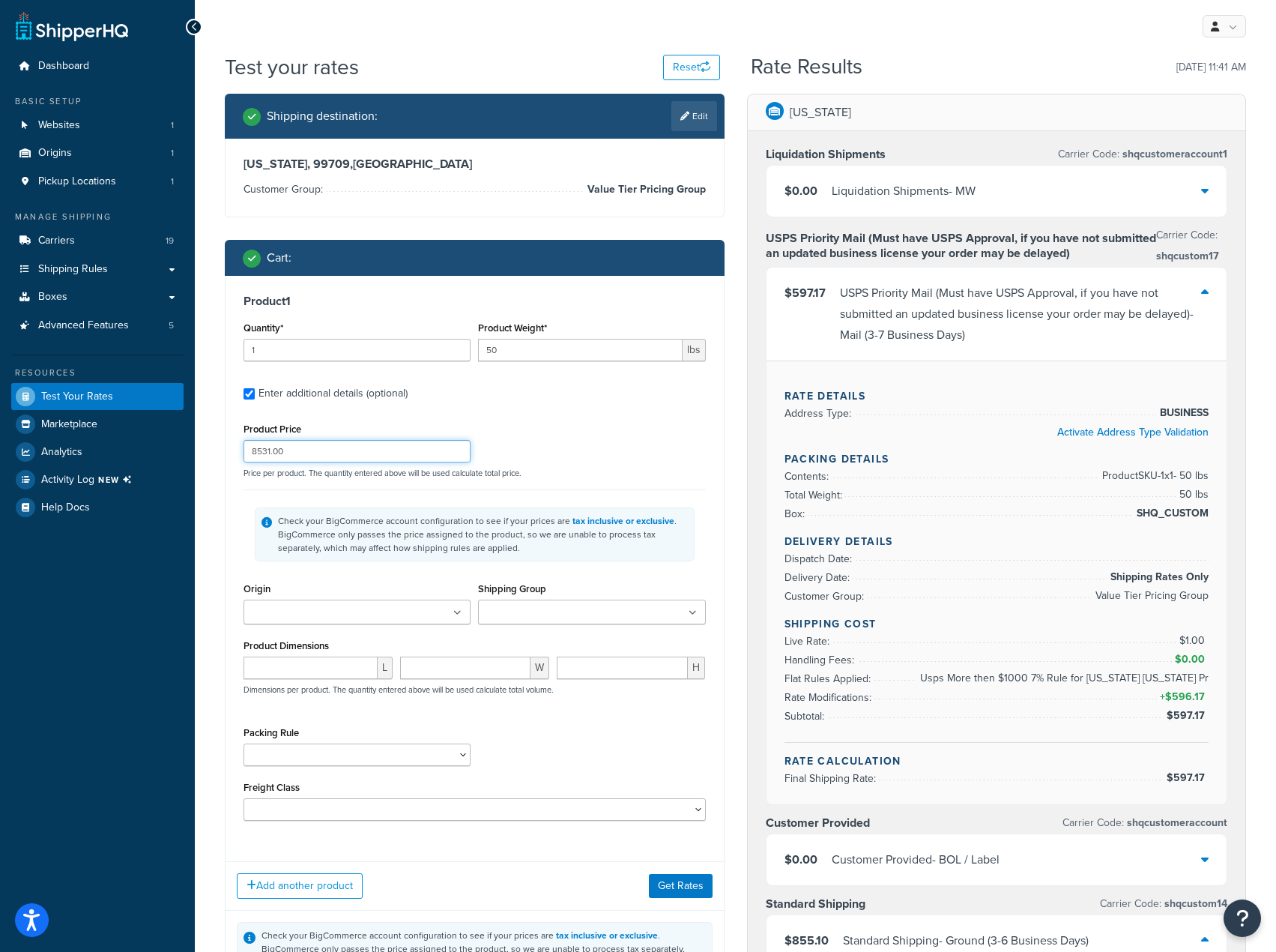
drag, startPoint x: 215, startPoint y: 458, endPoint x: 198, endPoint y: 460, distance: 17.1
click at [198, 460] on div "Test your rates Reset Rate Results 09/03/2025, 11:41 AM Shipping destination : …" at bounding box center [735, 950] width 1081 height 1797
drag, startPoint x: 690, startPoint y: 114, endPoint x: 632, endPoint y: 129, distance: 59.9
click at [690, 114] on link "Edit" at bounding box center [694, 117] width 45 height 30
select select "AK"
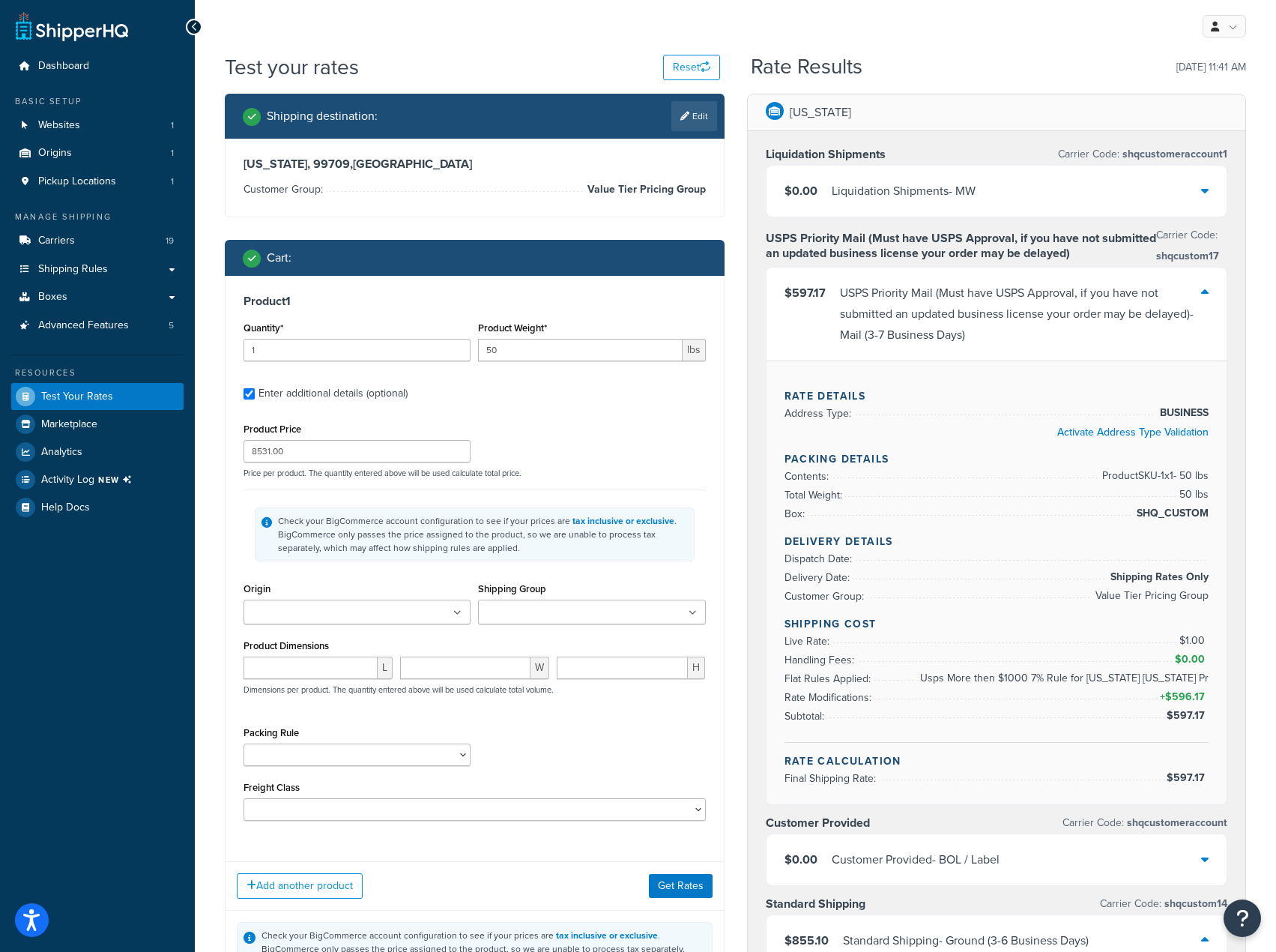
select select "Value Tier Pricing Group"
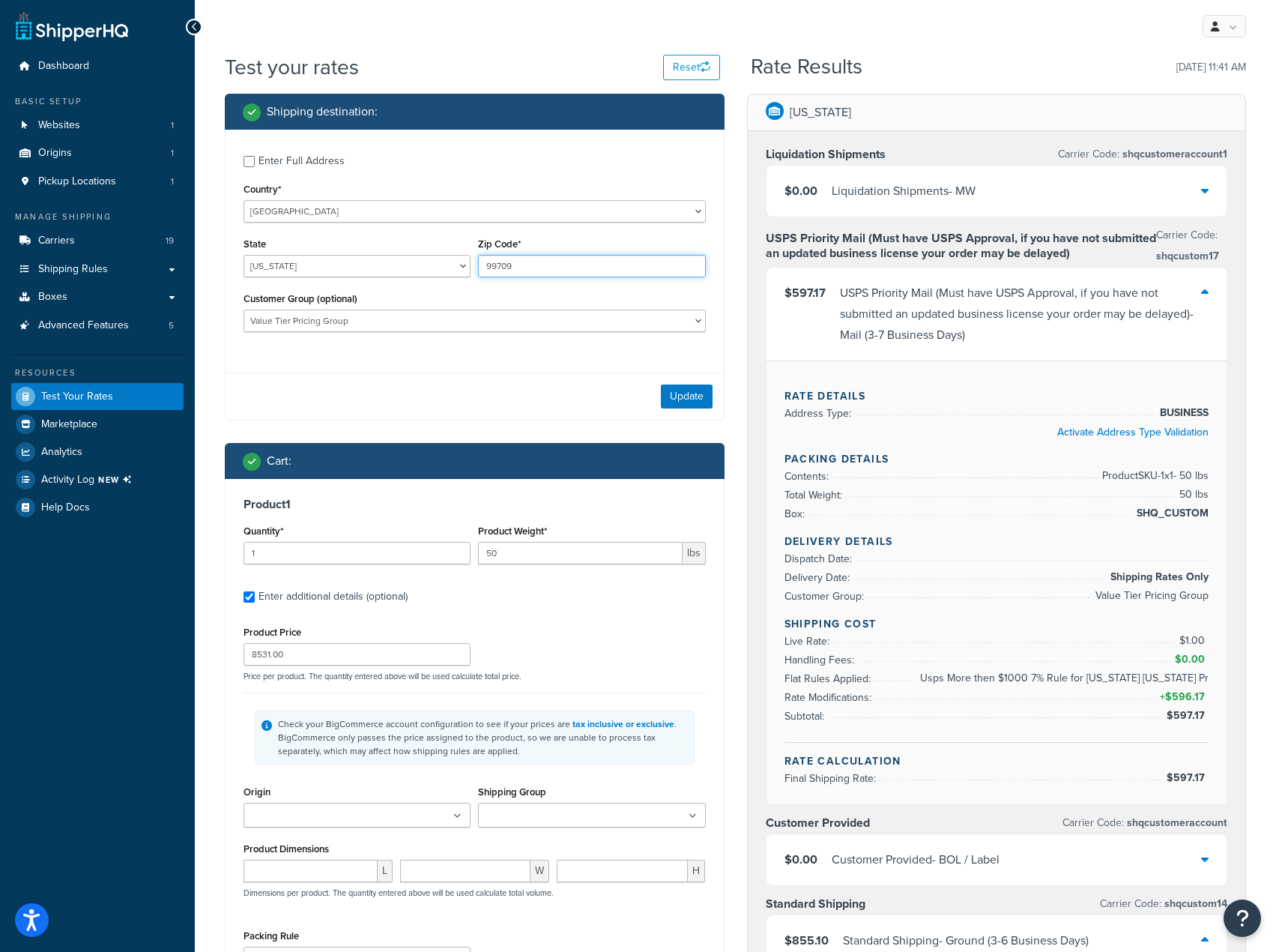
click at [552, 278] on input "99709" at bounding box center [592, 266] width 227 height 23
click at [400, 269] on select "Alabama Alaska American Samoa Arizona Arkansas Armed Forces Americas Armed Forc…" at bounding box center [357, 266] width 227 height 23
select select "HI"
click at [243, 255] on select "Alabama Alaska American Samoa Arizona Arkansas Armed Forces Americas Armed Forc…" at bounding box center [357, 266] width 227 height 23
drag, startPoint x: 529, startPoint y: 274, endPoint x: 383, endPoint y: 260, distance: 146.7
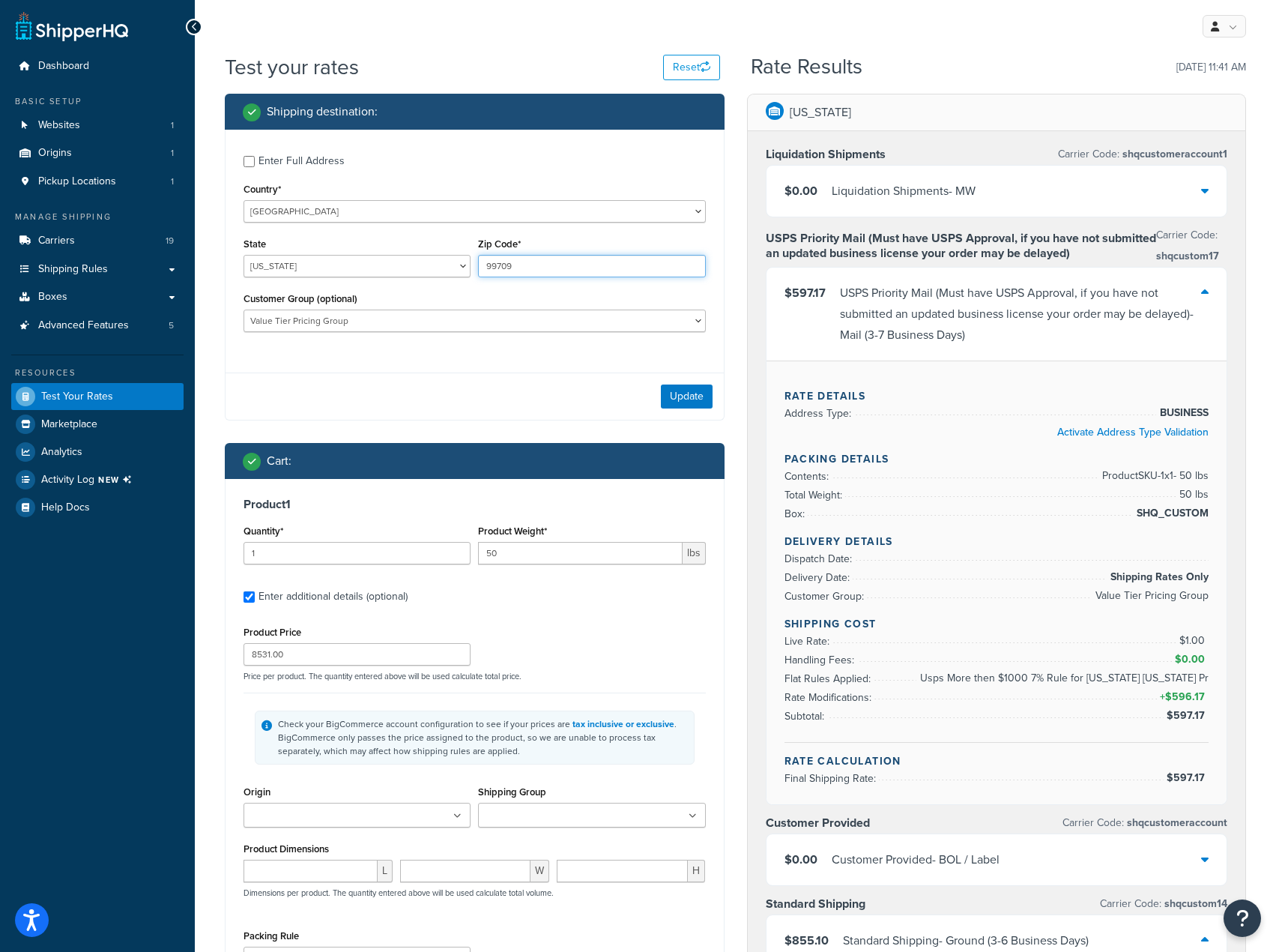
click at [383, 260] on div "State Alabama Alaska American Samoa Arizona Arkansas Armed Forces Americas Arme…" at bounding box center [475, 261] width 470 height 55
paste input "6707"
type input "96707"
click at [675, 391] on button "Update" at bounding box center [687, 396] width 52 height 24
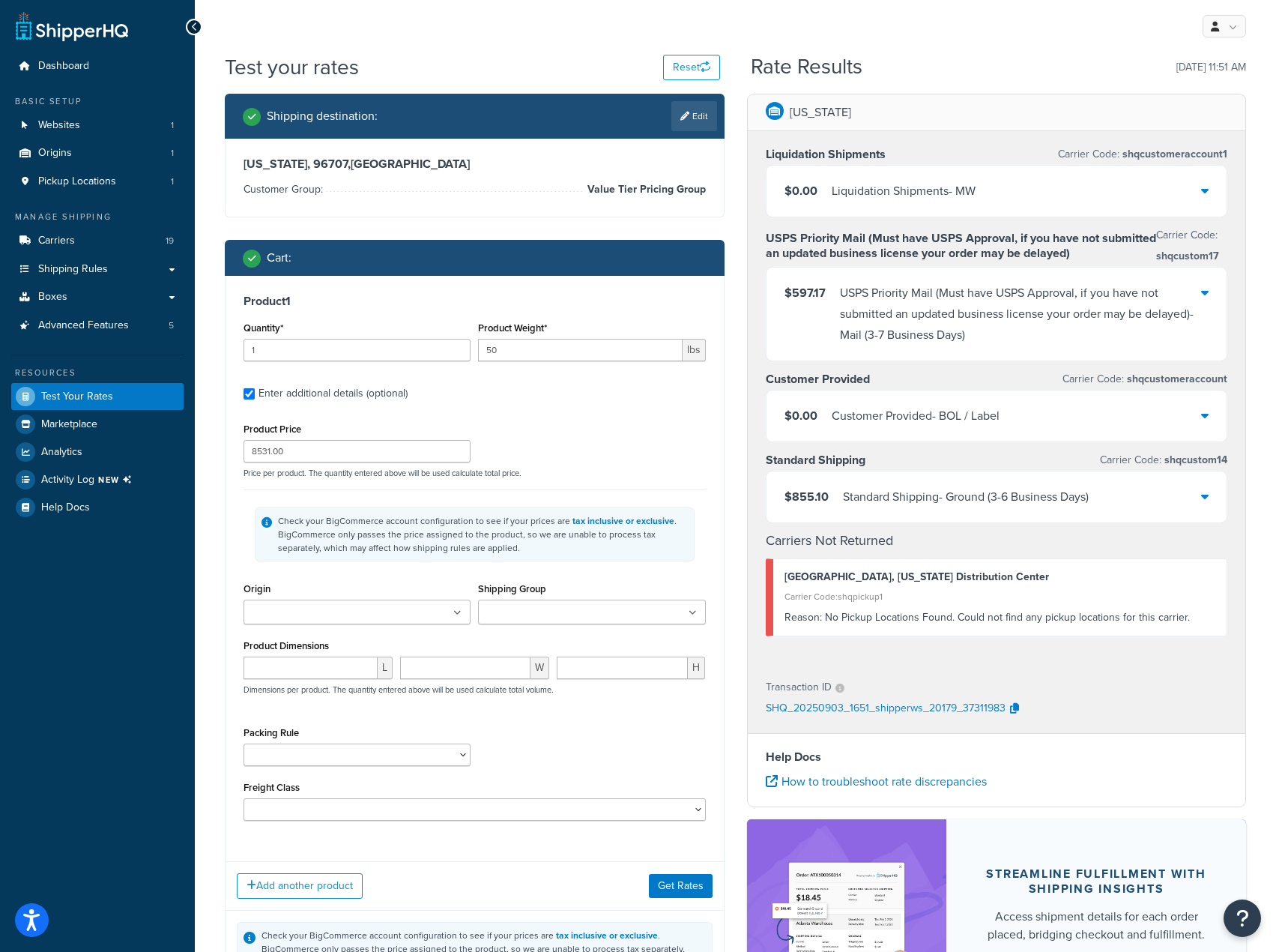
click at [1073, 508] on div "$855.10 Standard Shipping - Ground (3-6 Business Days)" at bounding box center [997, 497] width 460 height 51
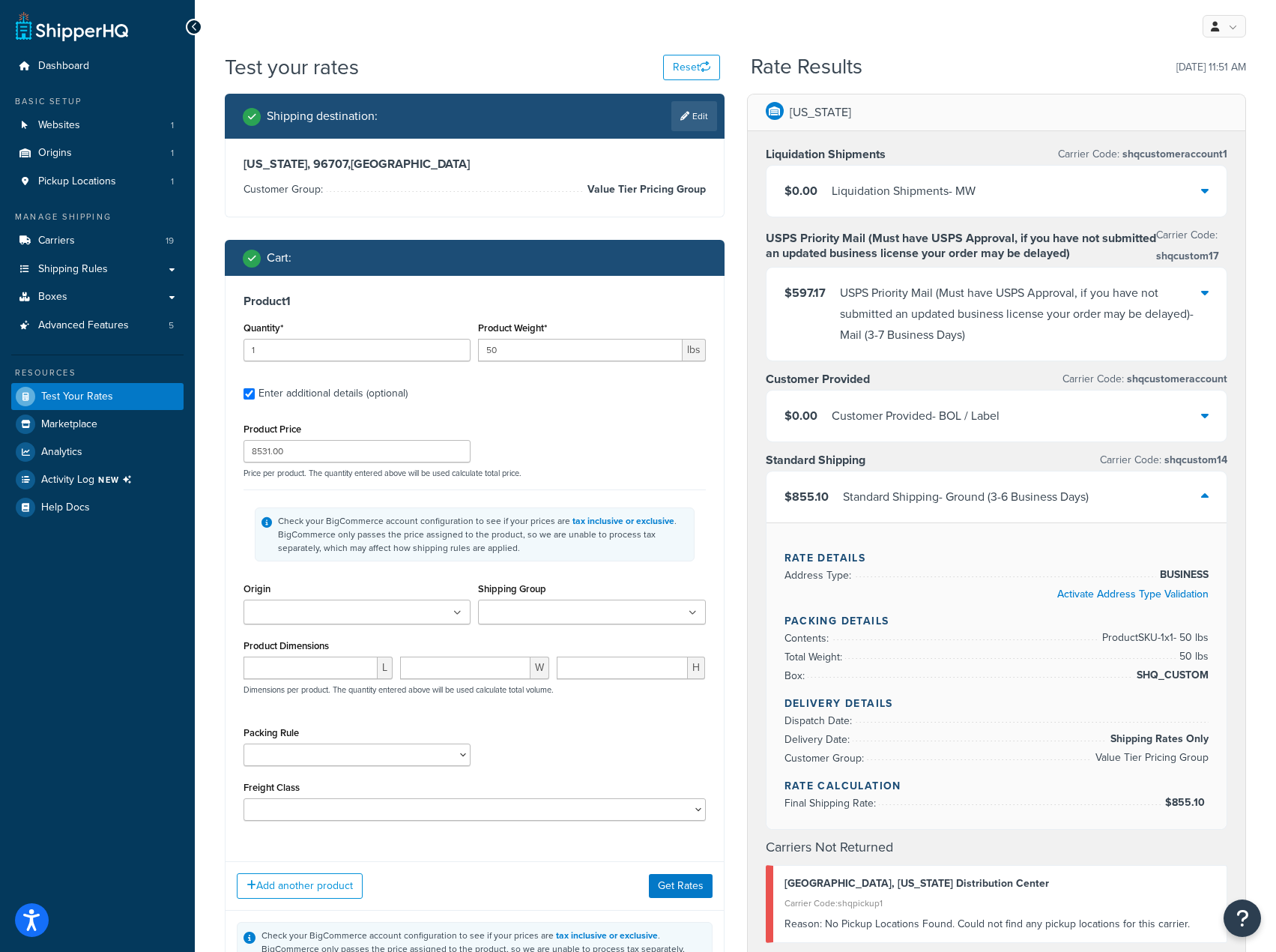
click at [1097, 501] on div "$855.10 Standard Shipping - Ground (3-6 Business Days)" at bounding box center [997, 497] width 460 height 51
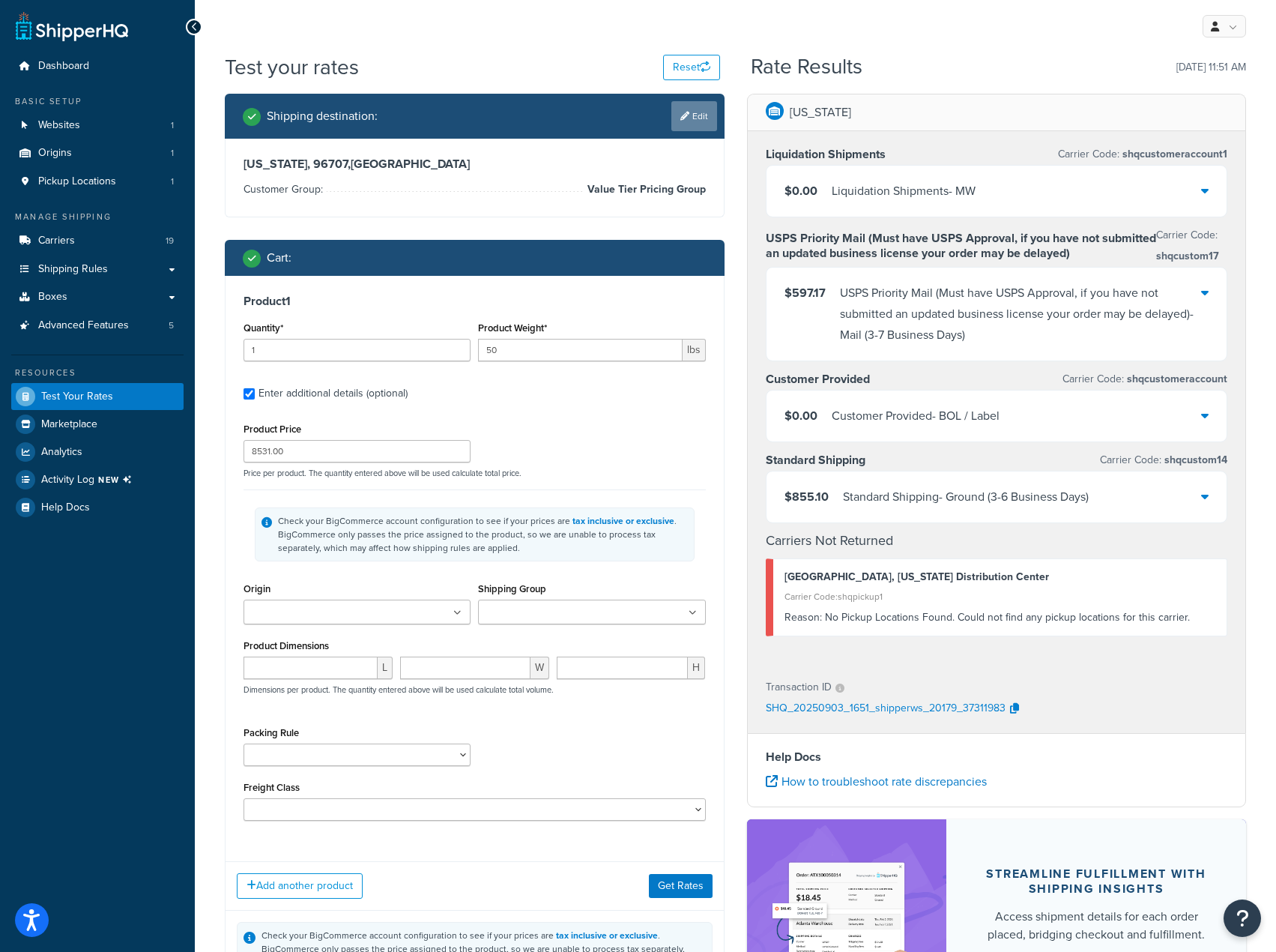
click at [690, 124] on link "Edit" at bounding box center [694, 117] width 45 height 30
select select "HI"
select select "Value Tier Pricing Group"
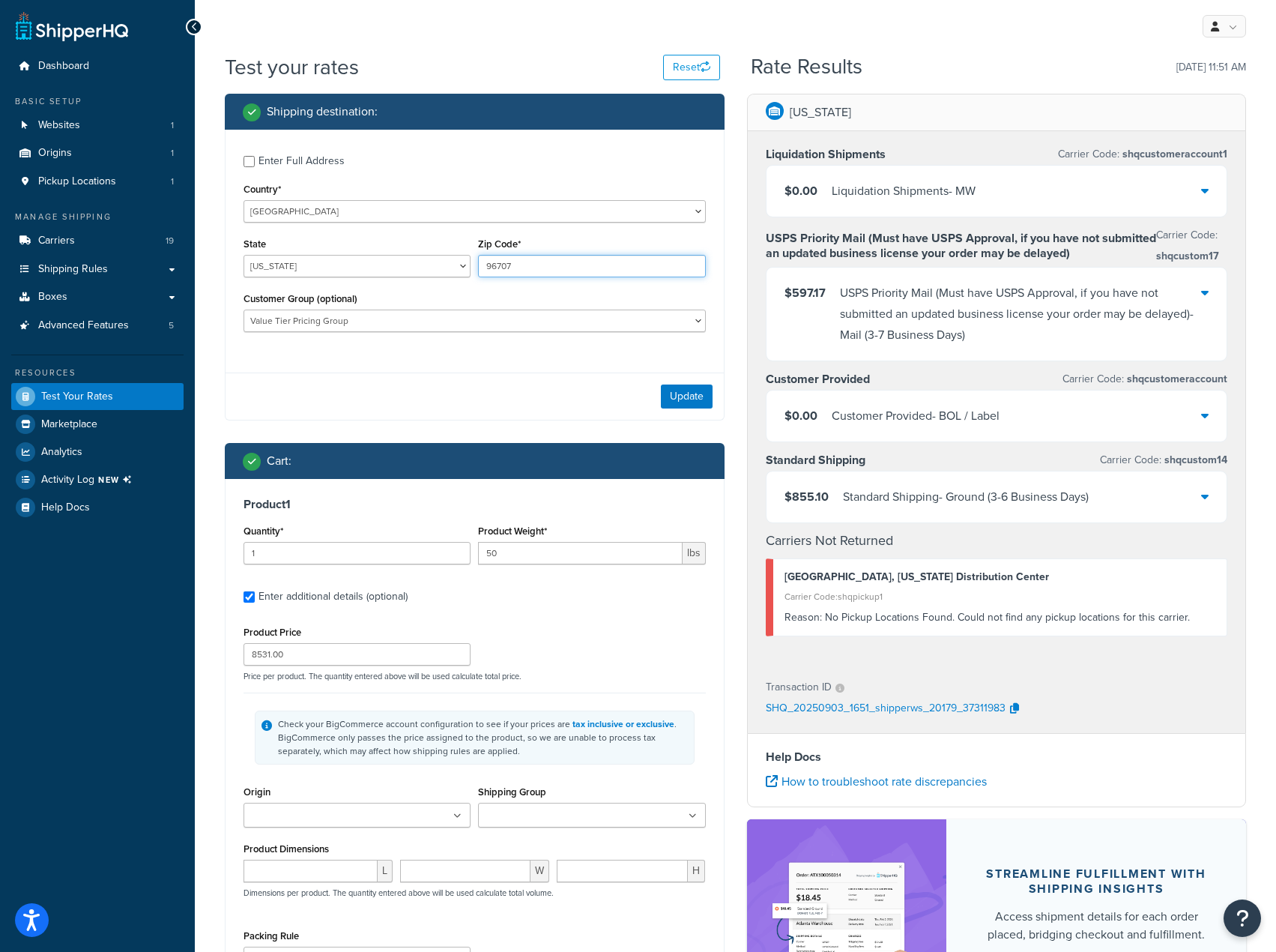
drag, startPoint x: 525, startPoint y: 260, endPoint x: 446, endPoint y: 260, distance: 79.0
click at [446, 260] on div "State Alabama Alaska American Samoa Arizona Arkansas Armed Forces Americas Arme…" at bounding box center [475, 261] width 470 height 55
paste input "0220"
type input "90220"
drag, startPoint x: 525, startPoint y: 556, endPoint x: 439, endPoint y: 551, distance: 86.1
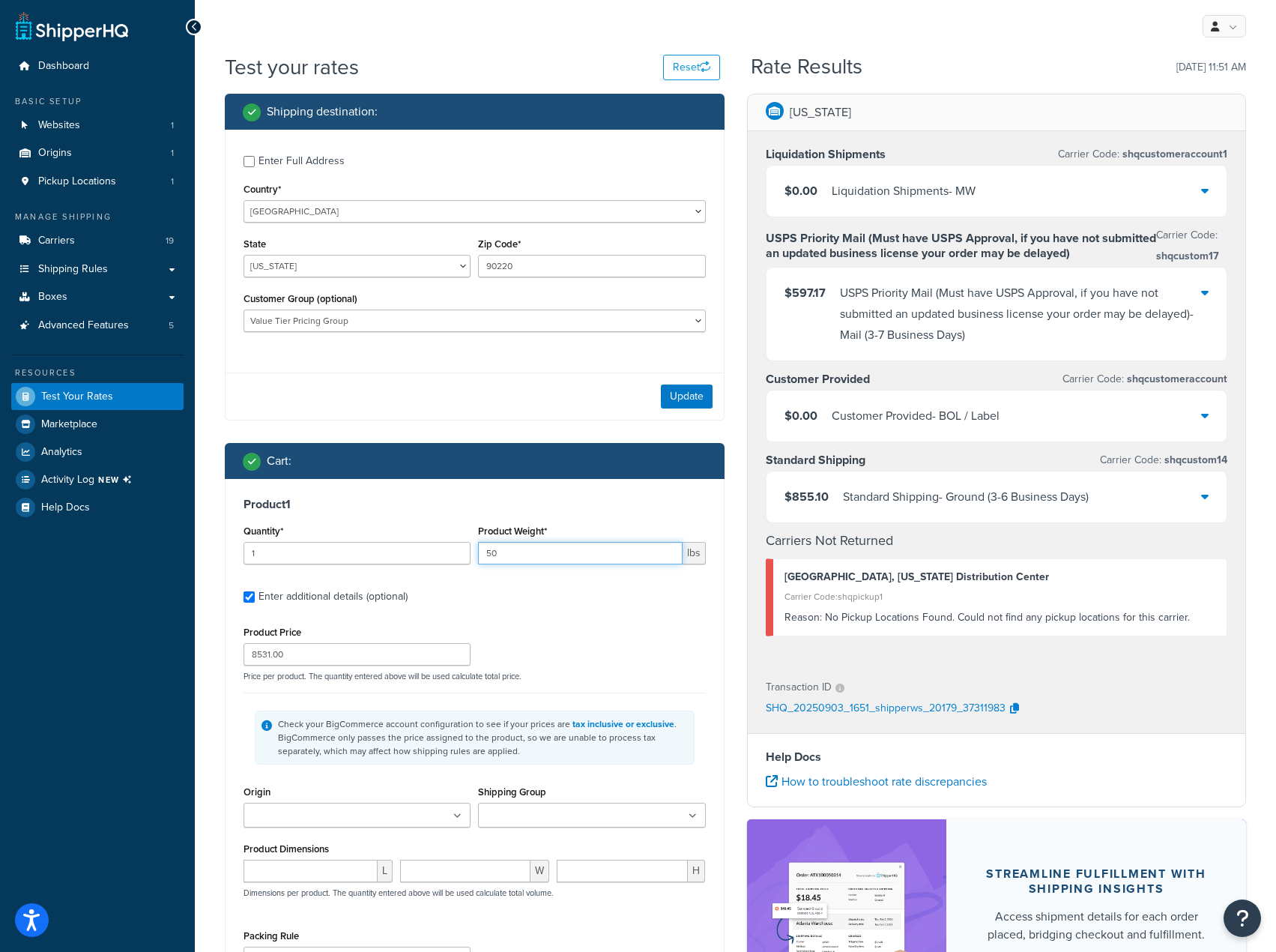
click at [450, 549] on div "Quantity* 1 Product Weight* 50 lbs" at bounding box center [475, 548] width 470 height 55
drag, startPoint x: 344, startPoint y: 655, endPoint x: 454, endPoint y: 656, distance: 110.0
click at [198, 656] on div "Test your rates Reset Rate Results 09/03/2025, 11:51 AM Shipping destination : …" at bounding box center [735, 654] width 1081 height 1204
paste input "4999.34100500034"
drag, startPoint x: 291, startPoint y: 656, endPoint x: 394, endPoint y: 669, distance: 103.8
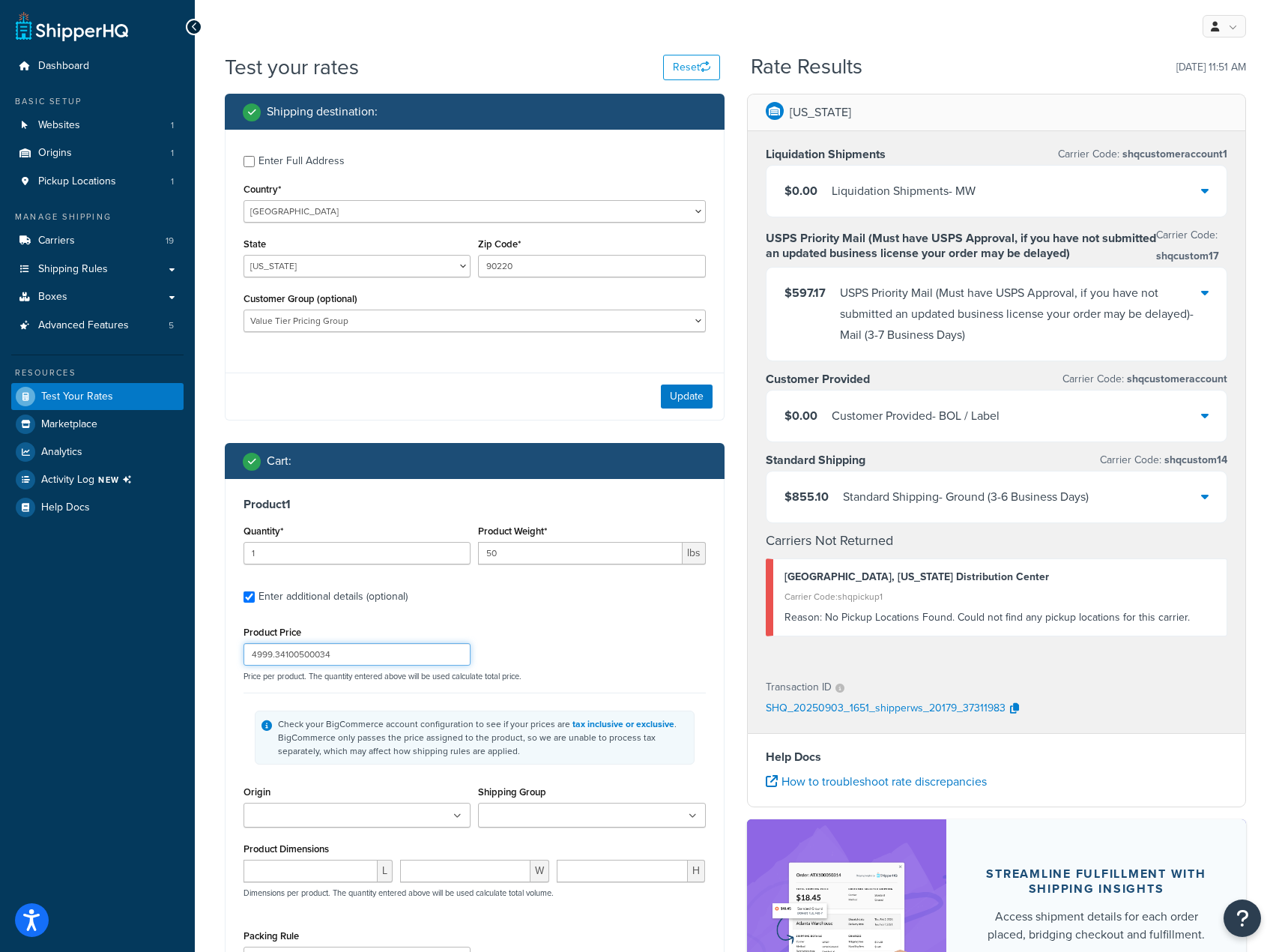
click at [394, 669] on div "Product Price 4999.34100500034 Price per product. The quantity entered above wi…" at bounding box center [475, 652] width 470 height 59
type input "4999.34"
click at [581, 595] on label "Enter additional details (optional)" at bounding box center [482, 594] width 447 height 24
click at [255, 595] on input "Enter additional details (optional)" at bounding box center [249, 597] width 11 height 11
checkbox input "false"
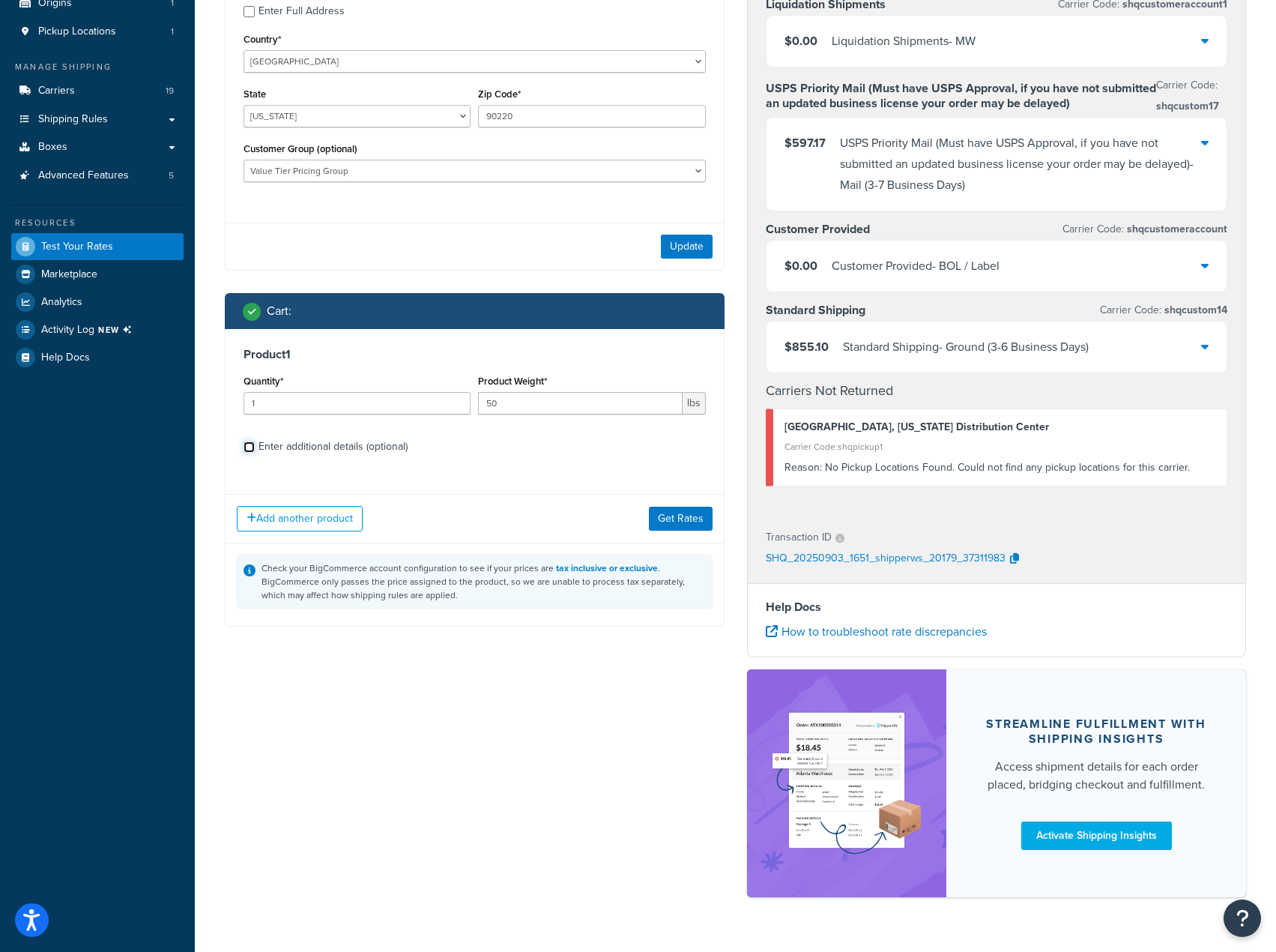
scroll to position [185, 0]
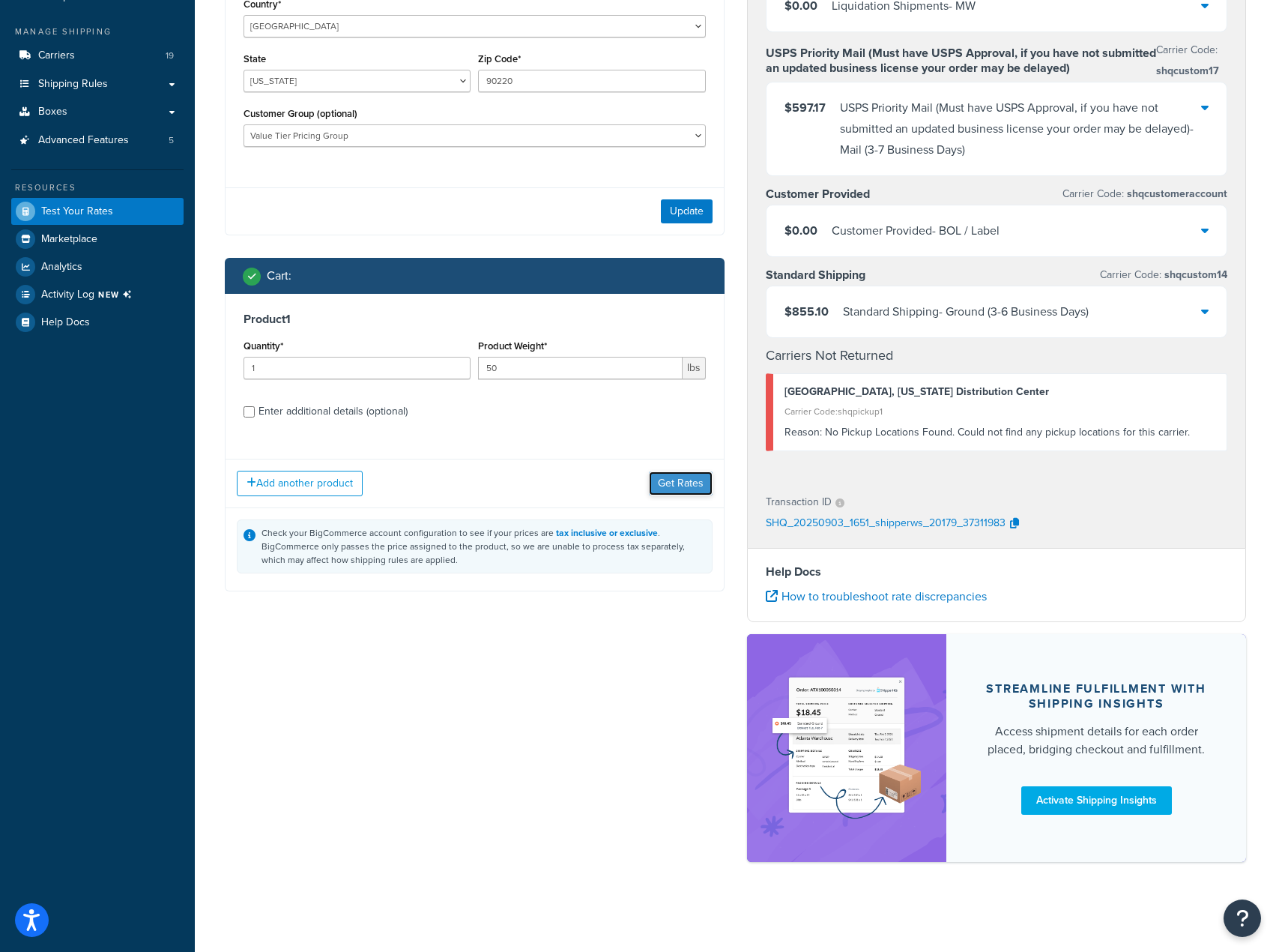
click at [672, 490] on button "Get Rates" at bounding box center [680, 483] width 63 height 24
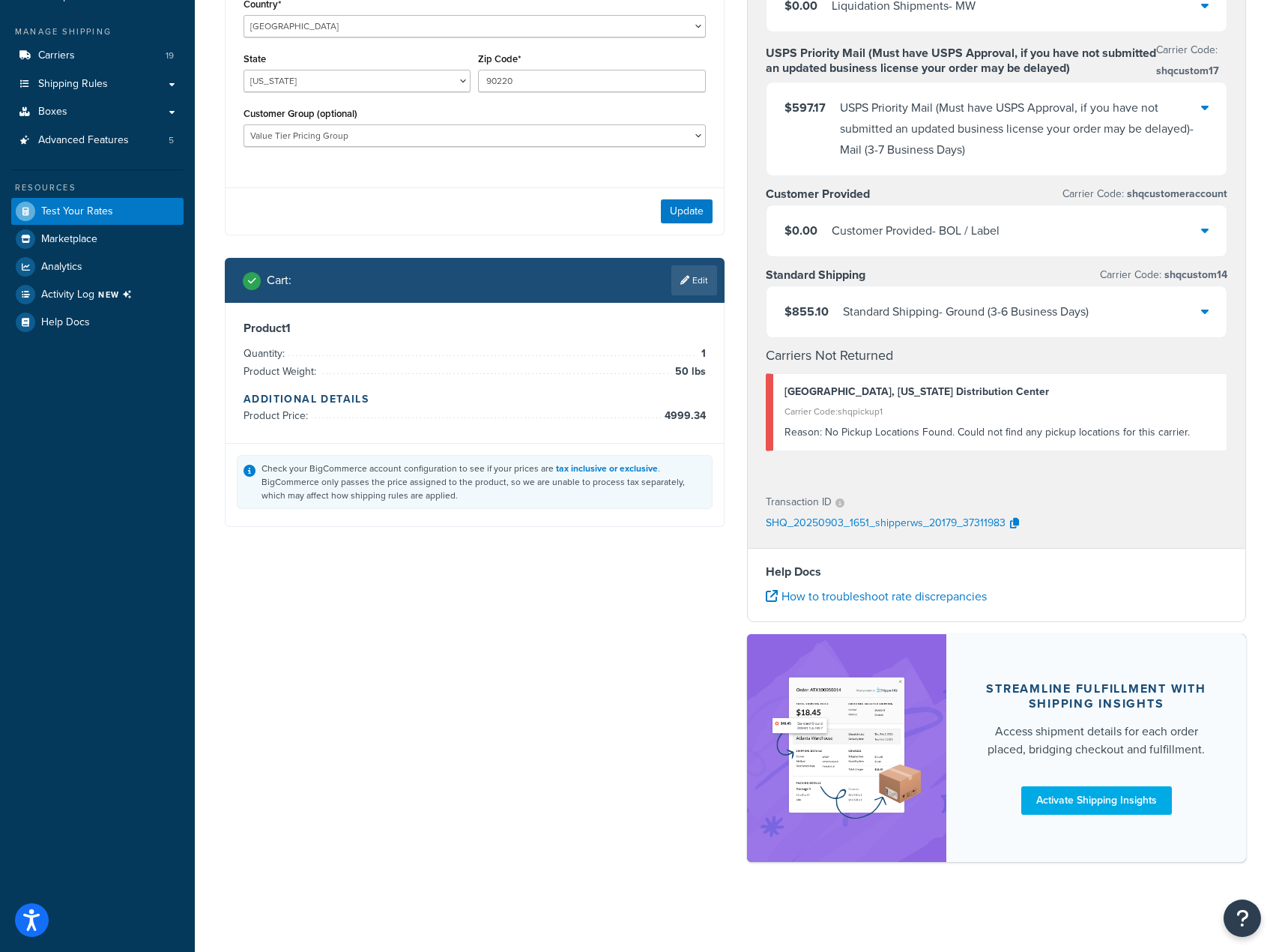
scroll to position [0, 0]
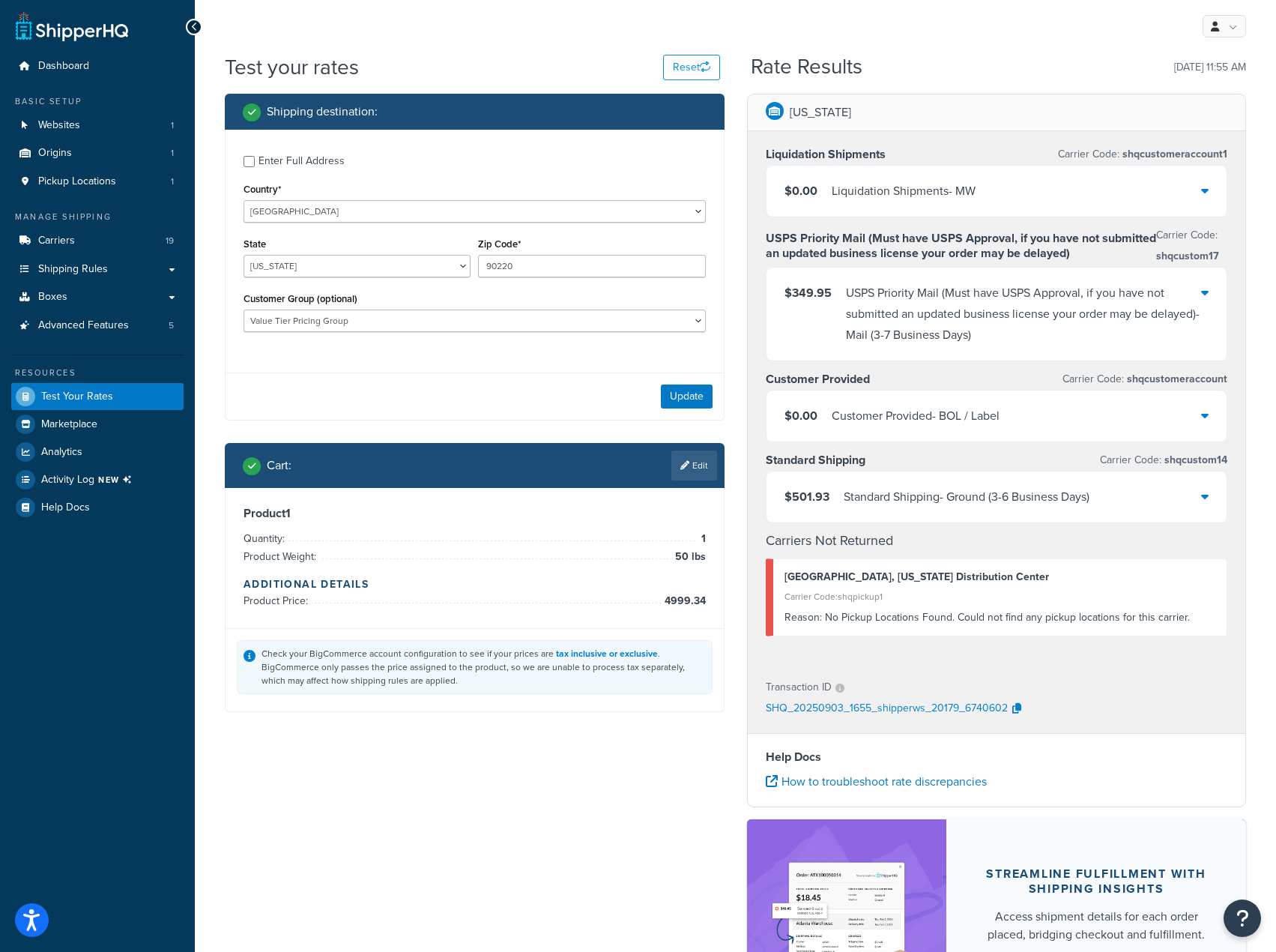
click at [1041, 497] on div "Standard Shipping - Ground (3-6 Business Days)" at bounding box center [966, 496] width 245 height 21
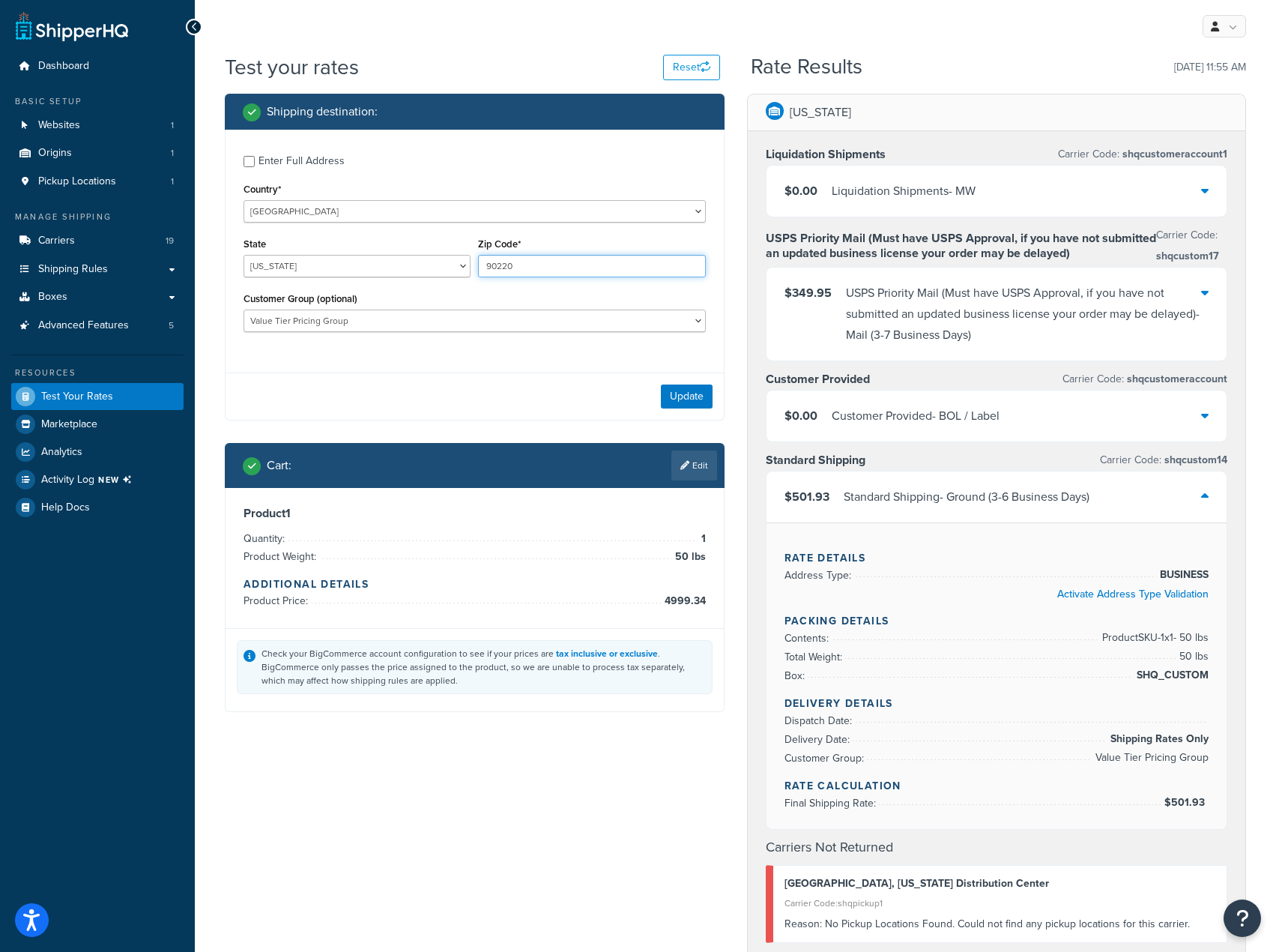
click at [540, 266] on input "90220" at bounding box center [592, 266] width 227 height 23
click at [340, 266] on select "Alabama Alaska American Samoa Arizona Arkansas Armed Forces Americas Armed Forc…" at bounding box center [357, 266] width 227 height 23
select select "CA"
click at [243, 255] on select "Alabama Alaska American Samoa Arizona Arkansas Armed Forces Americas Armed Forc…" at bounding box center [357, 266] width 227 height 23
click at [653, 409] on div "Update" at bounding box center [475, 396] width 498 height 47
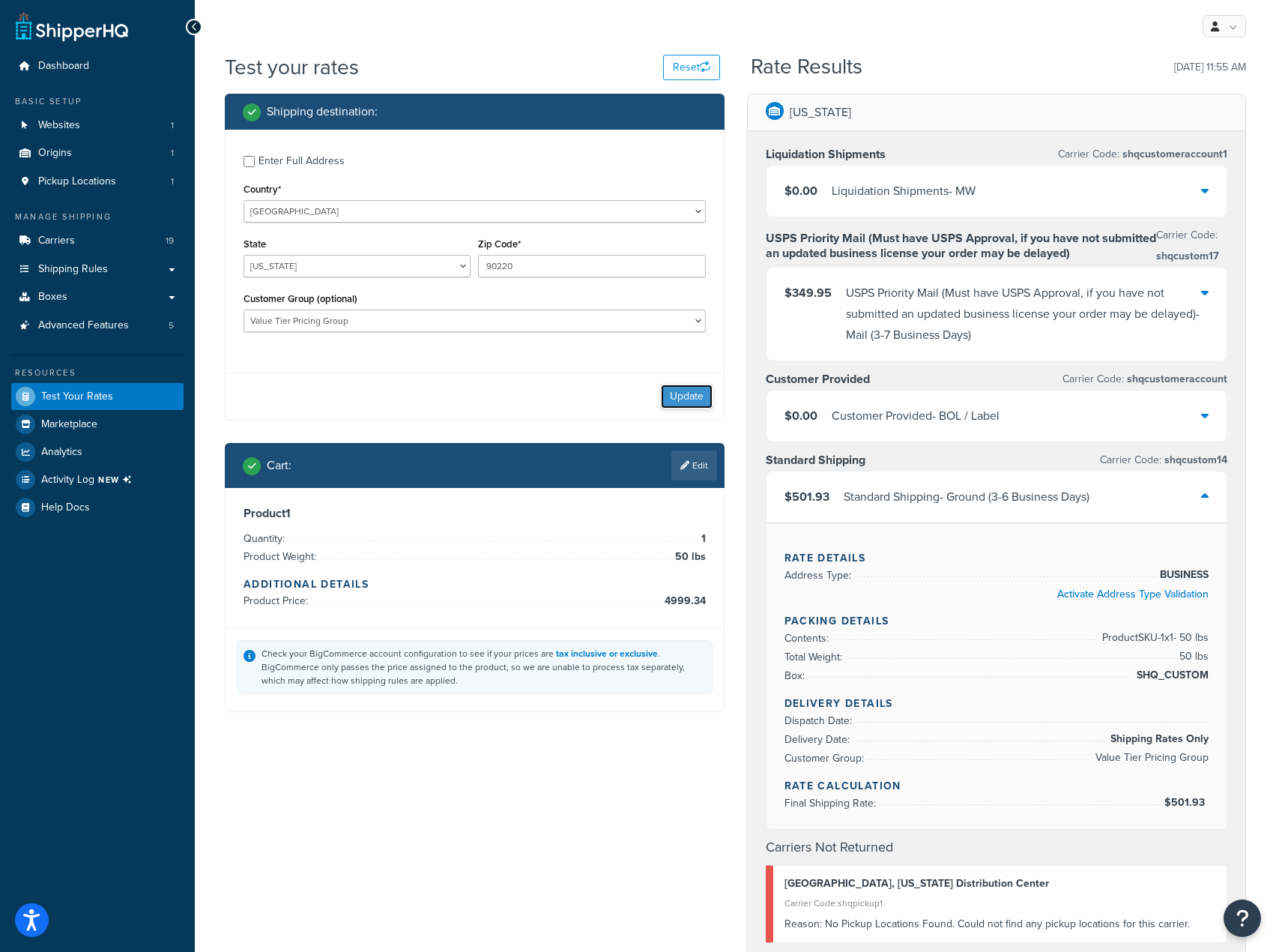
click at [669, 404] on button "Update" at bounding box center [687, 396] width 52 height 24
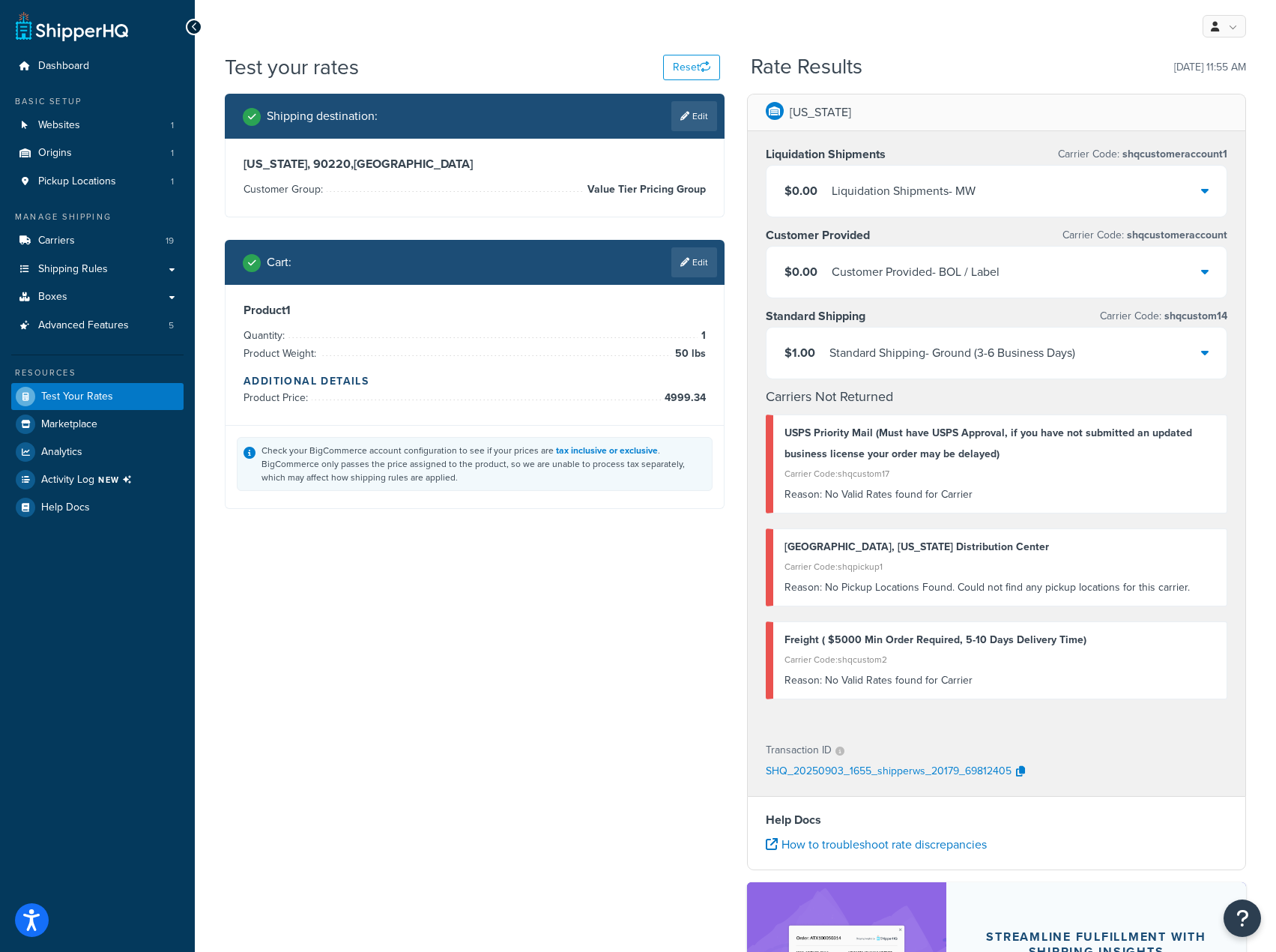
click at [958, 378] on div "$1.00 Standard Shipping - Ground (3-6 Business Days)" at bounding box center [997, 353] width 460 height 51
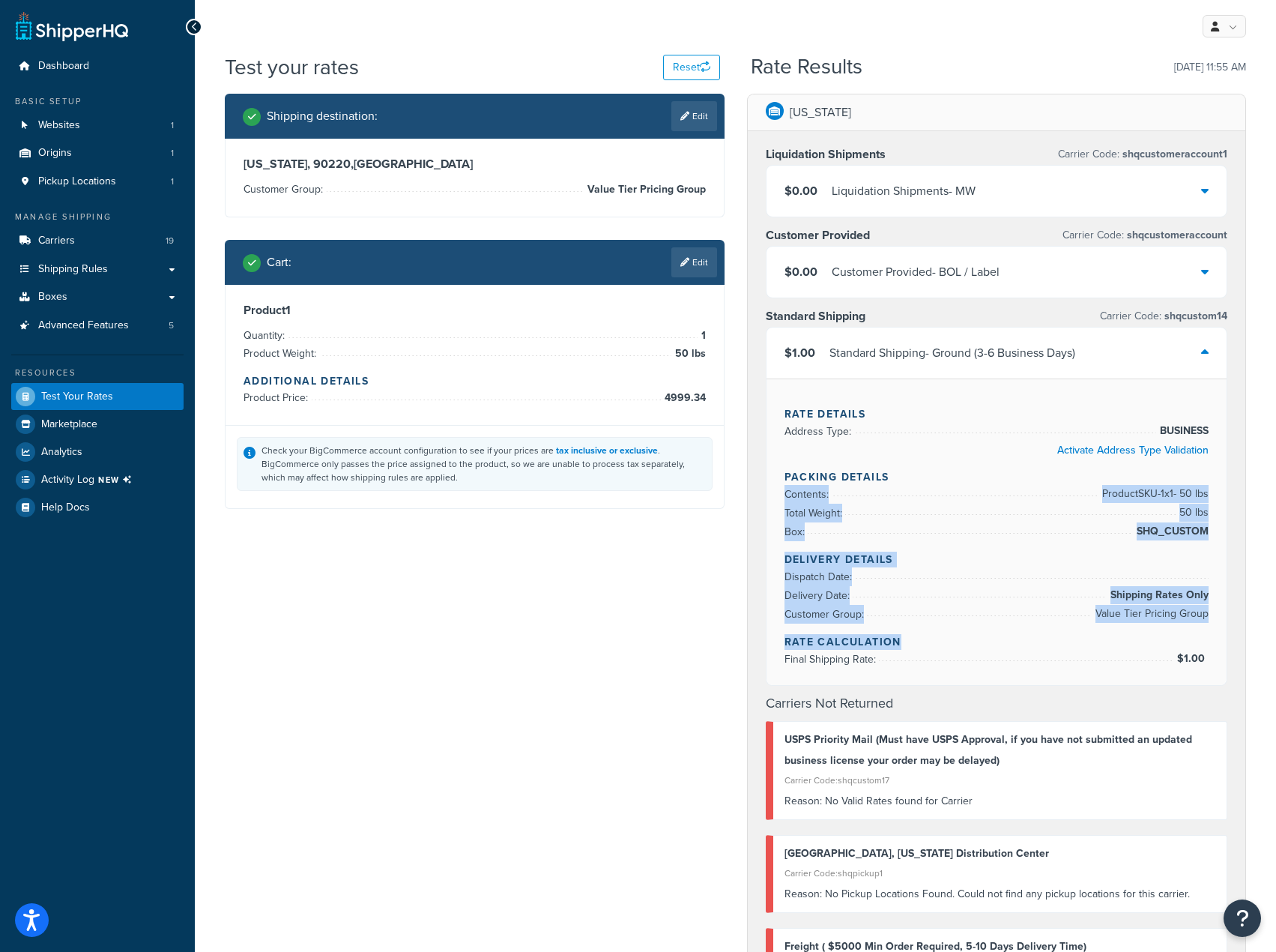
drag, startPoint x: 781, startPoint y: 490, endPoint x: 1169, endPoint y: 628, distance: 411.8
click at [1169, 628] on div "Rate Details Address Type: BUSINESS Activate Address Type Validation Packing De…" at bounding box center [997, 531] width 460 height 307
click at [1151, 615] on span "Value Tier Pricing Group" at bounding box center [1149, 613] width 117 height 18
drag, startPoint x: 778, startPoint y: 576, endPoint x: 1197, endPoint y: 624, distance: 421.7
click at [1197, 624] on div "Rate Details Address Type: BUSINESS Activate Address Type Validation Packing De…" at bounding box center [997, 531] width 460 height 307
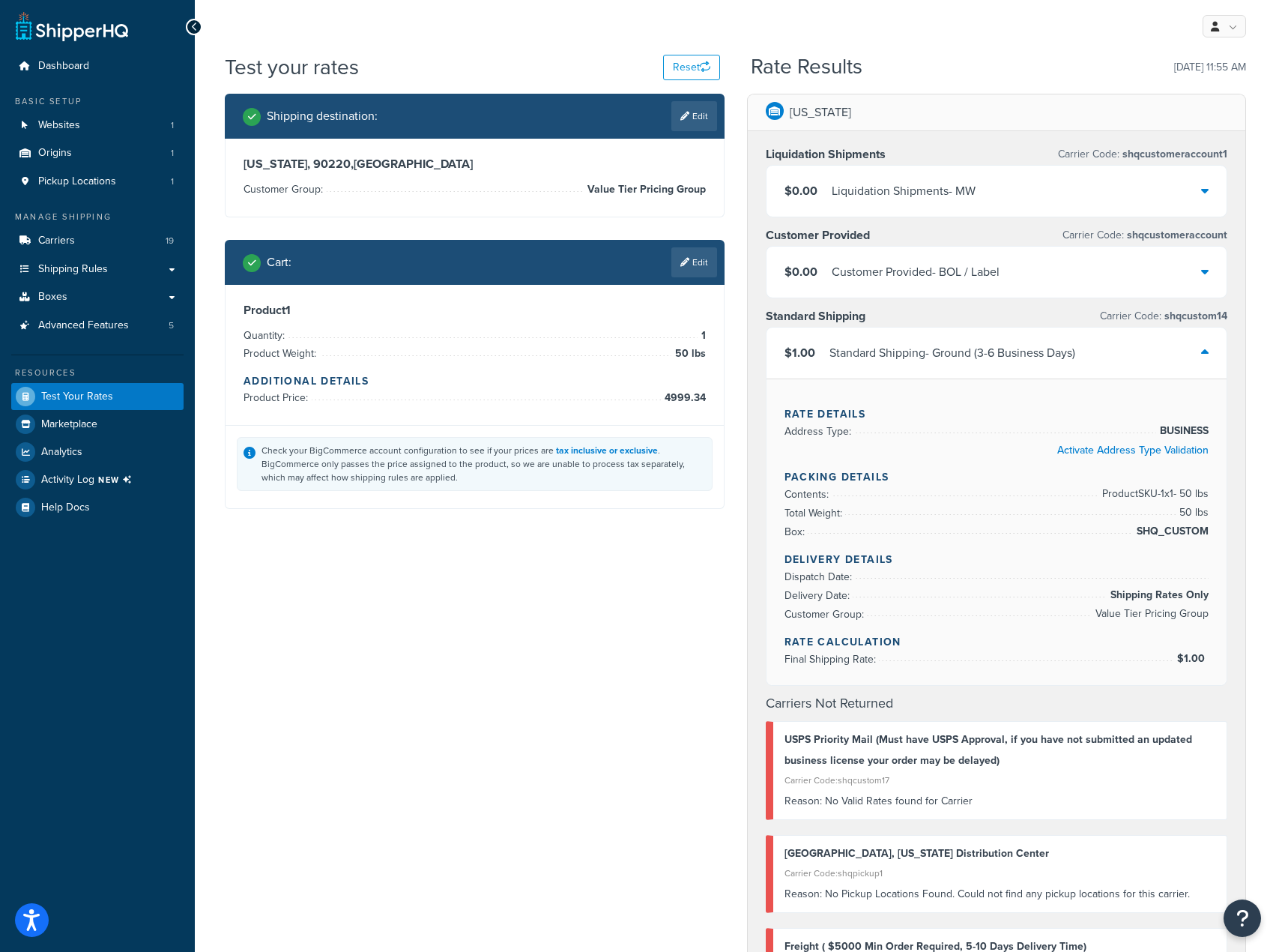
click at [1154, 535] on span "SHQ_CUSTOM" at bounding box center [1171, 530] width 76 height 18
drag, startPoint x: 812, startPoint y: 349, endPoint x: 1141, endPoint y: 374, distance: 329.9
click at [1141, 374] on div "$1.00 Standard Shipping - Ground (3-6 Business Days)" at bounding box center [997, 353] width 460 height 51
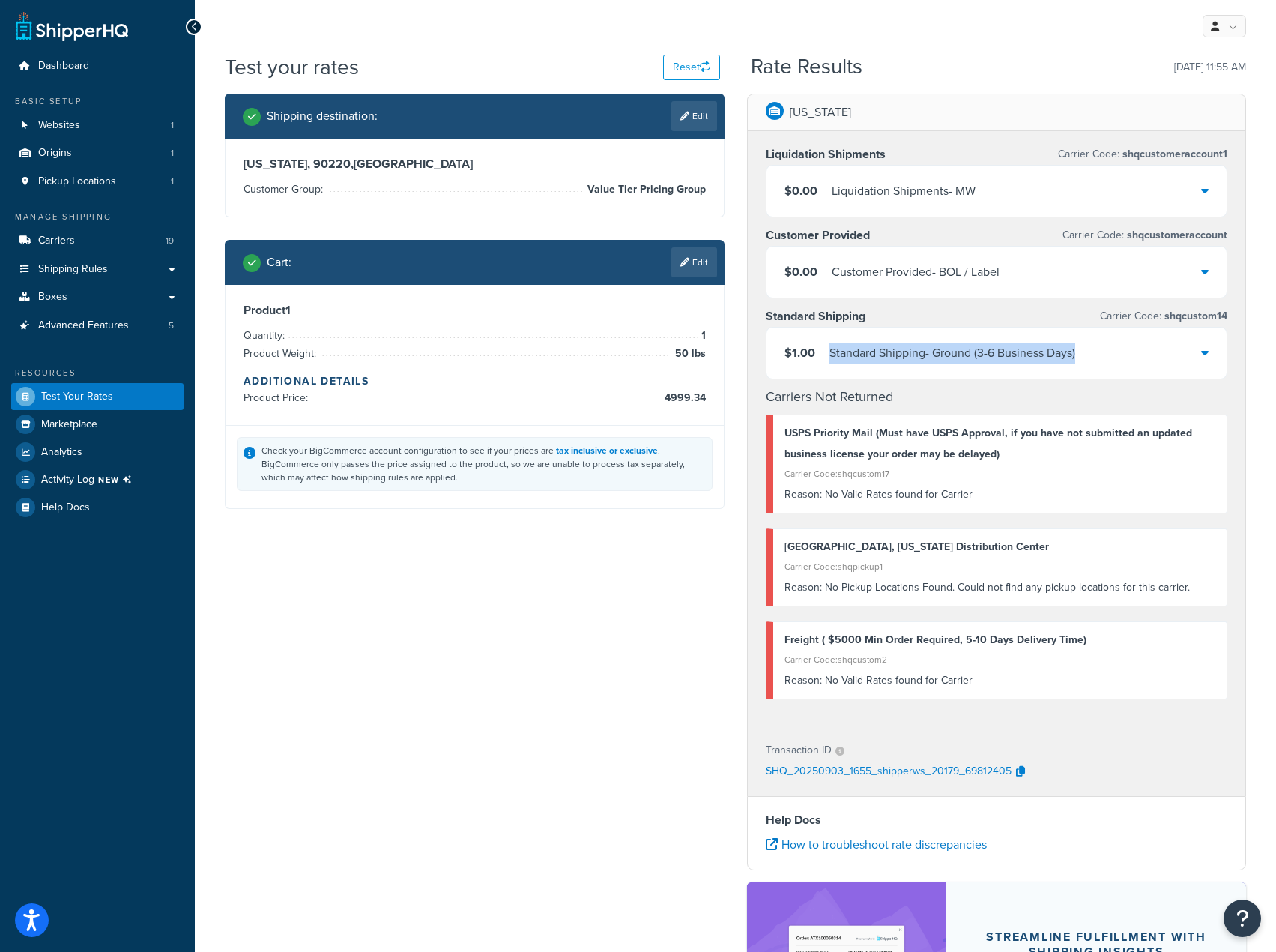
click at [1072, 363] on div "Standard Shipping - Ground (3-6 Business Days)" at bounding box center [952, 352] width 245 height 21
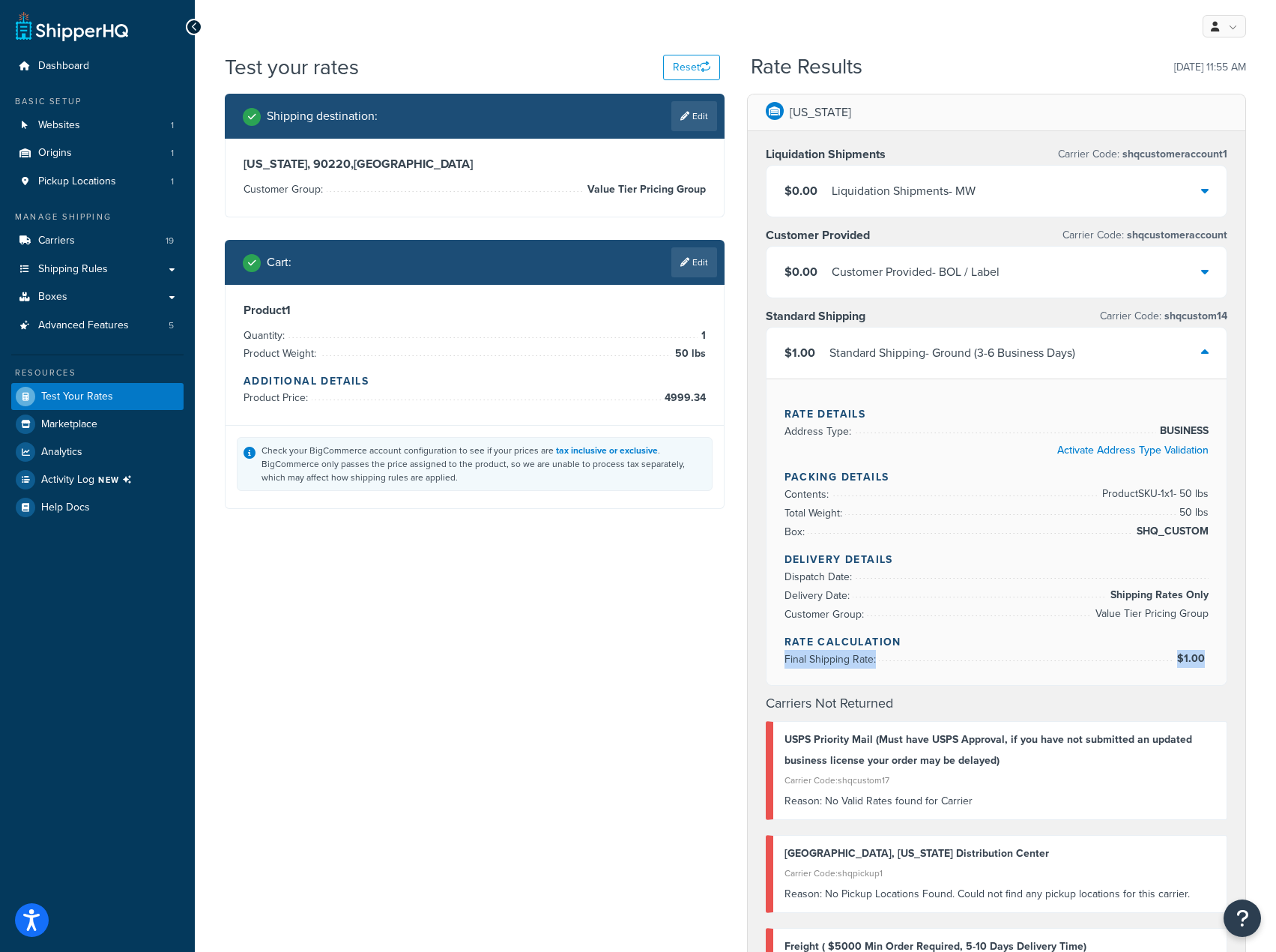
drag, startPoint x: 781, startPoint y: 656, endPoint x: 1205, endPoint y: 660, distance: 424.0
click at [1205, 660] on div "Rate Details Address Type: BUSINESS Activate Address Type Validation Packing De…" at bounding box center [997, 531] width 460 height 307
